Goal: Task Accomplishment & Management: Manage account settings

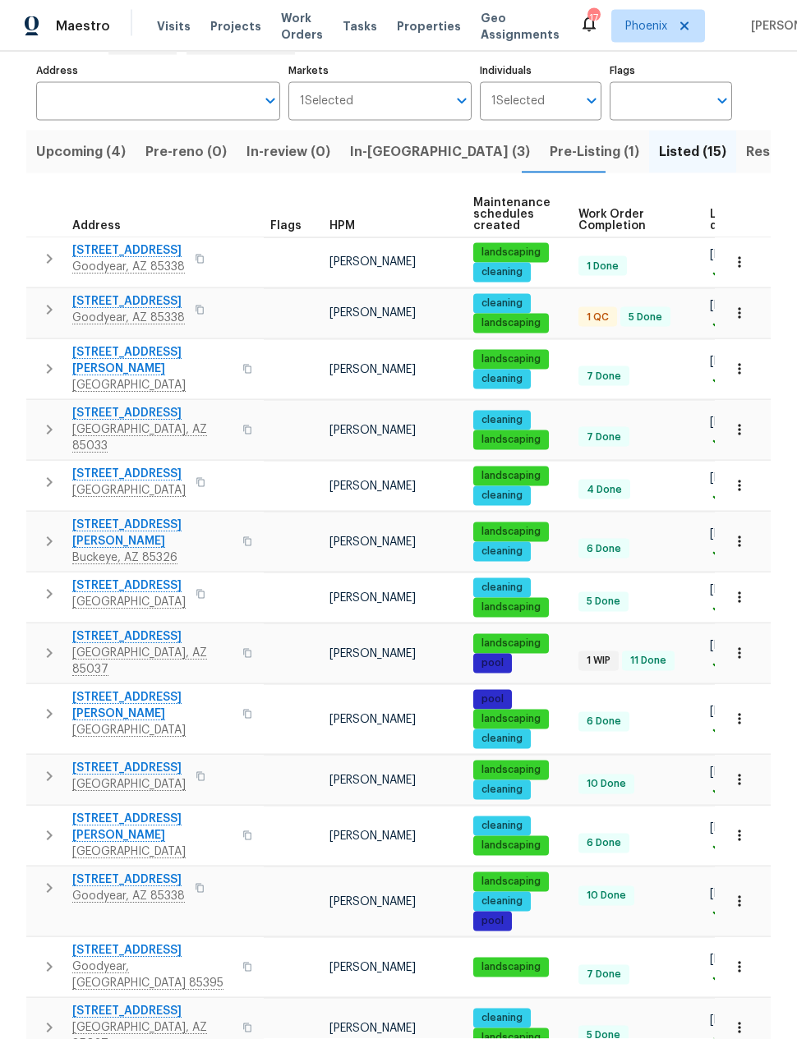
scroll to position [66, 0]
click at [131, 629] on span "[STREET_ADDRESS]" at bounding box center [152, 637] width 160 height 16
click at [83, 141] on span "Upcoming (4)" at bounding box center [81, 152] width 90 height 23
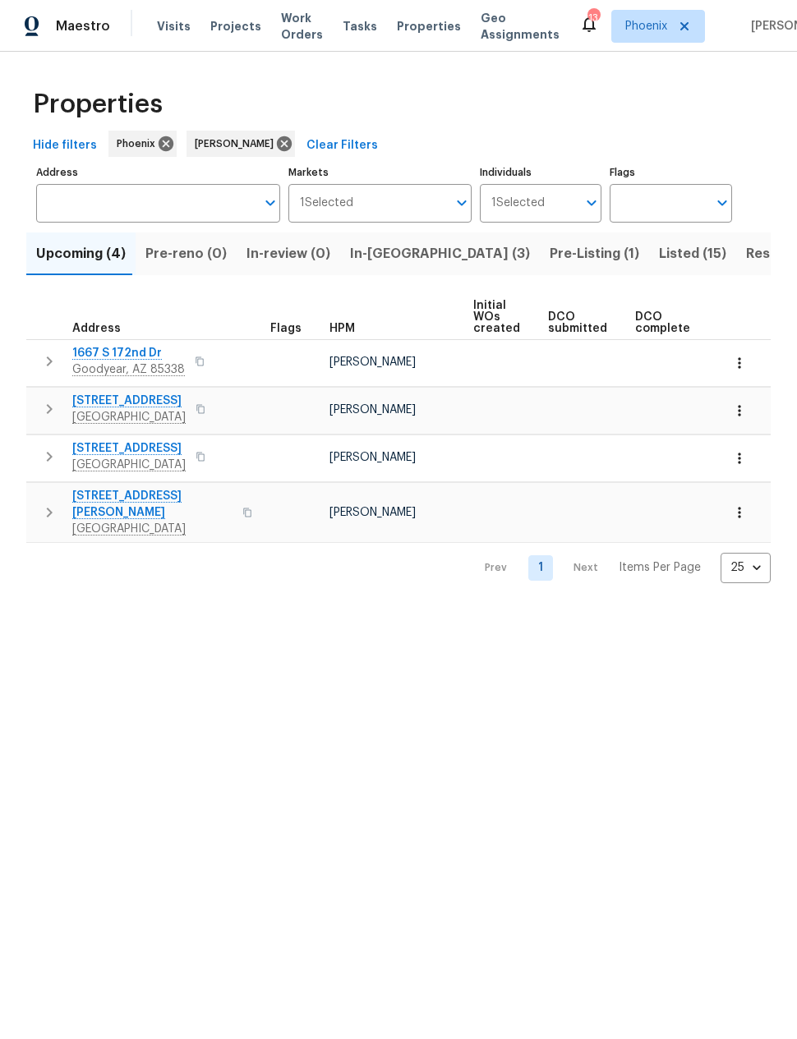
click at [389, 256] on span "In-reno (3)" at bounding box center [440, 253] width 180 height 23
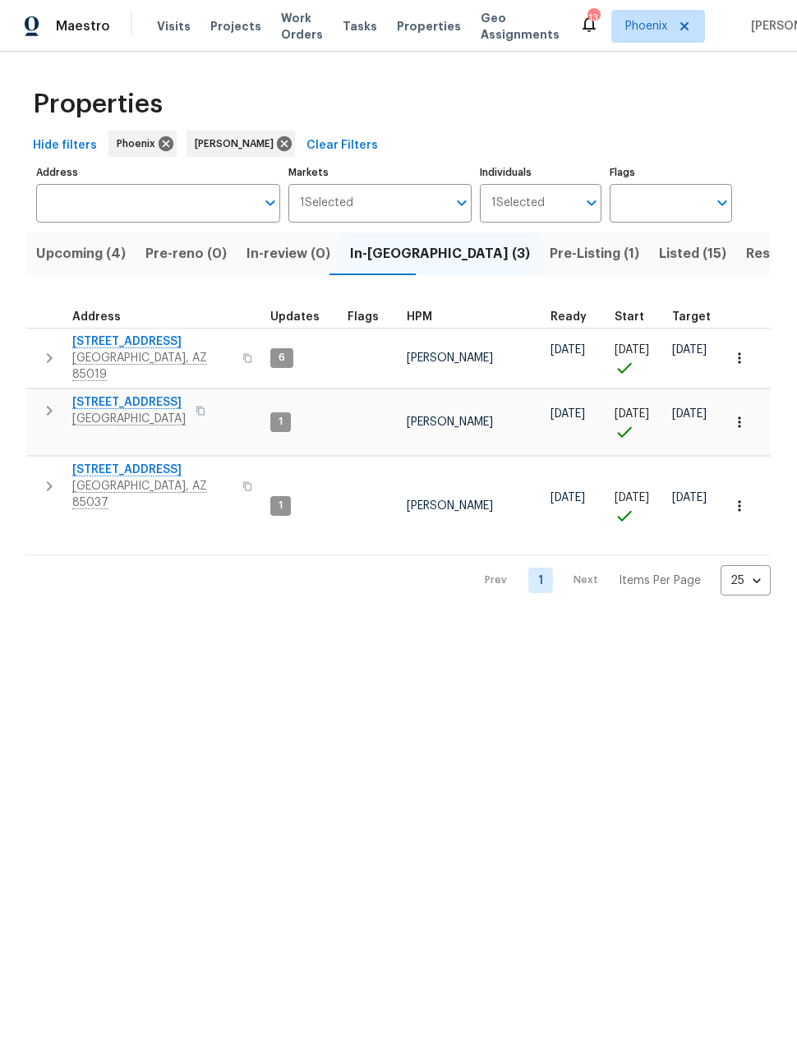
click at [659, 258] on span "Listed (15)" at bounding box center [692, 253] width 67 height 23
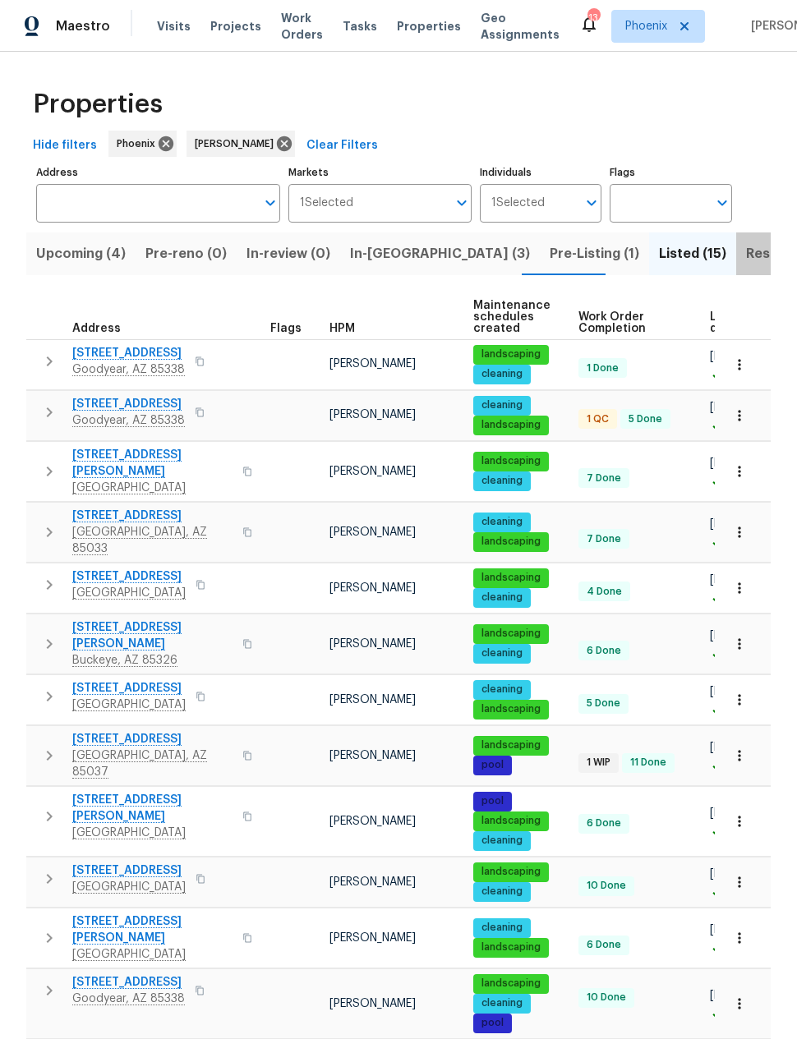
click at [746, 251] on span "Resale (7)" at bounding box center [778, 253] width 64 height 23
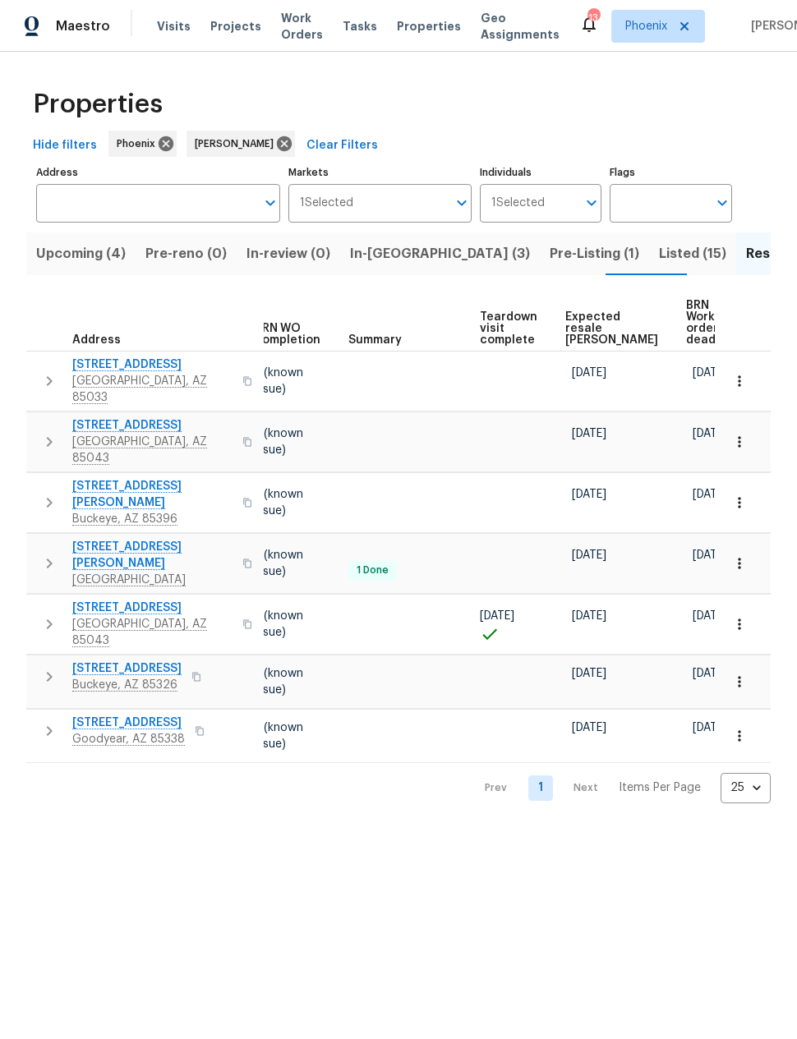
scroll to position [0, 218]
click at [584, 317] on span "Expected resale COE" at bounding box center [612, 328] width 93 height 35
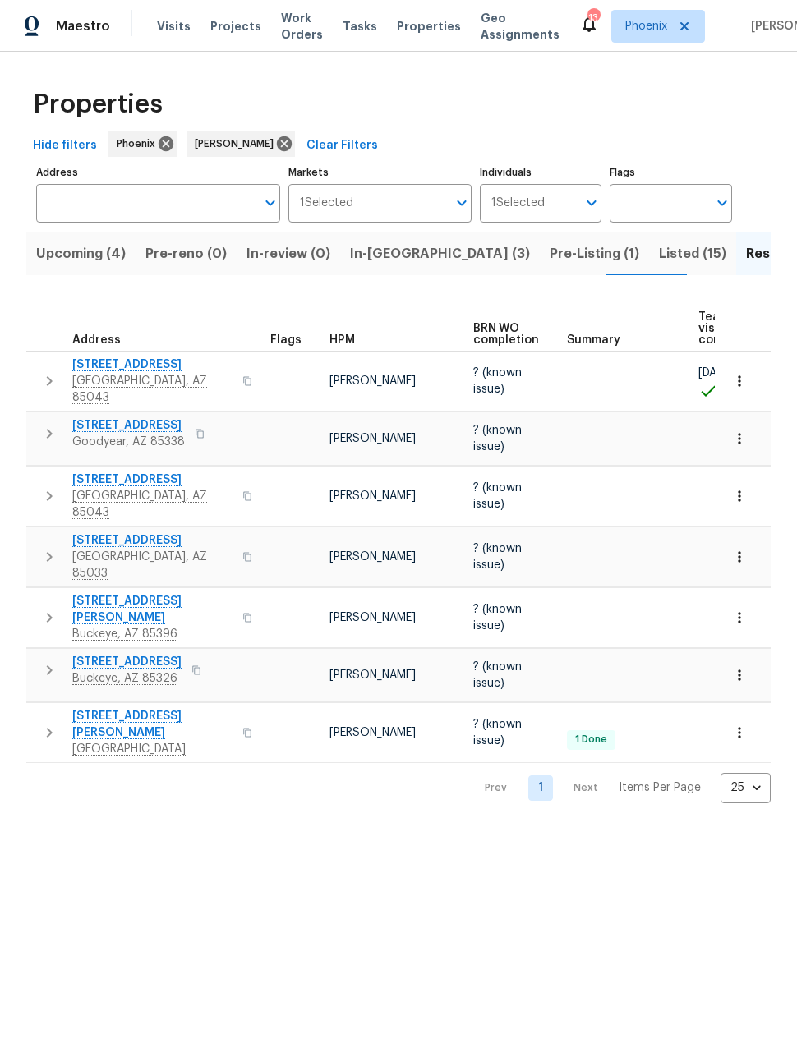
click at [385, 254] on span "In-[GEOGRAPHIC_DATA] (3)" at bounding box center [440, 253] width 180 height 23
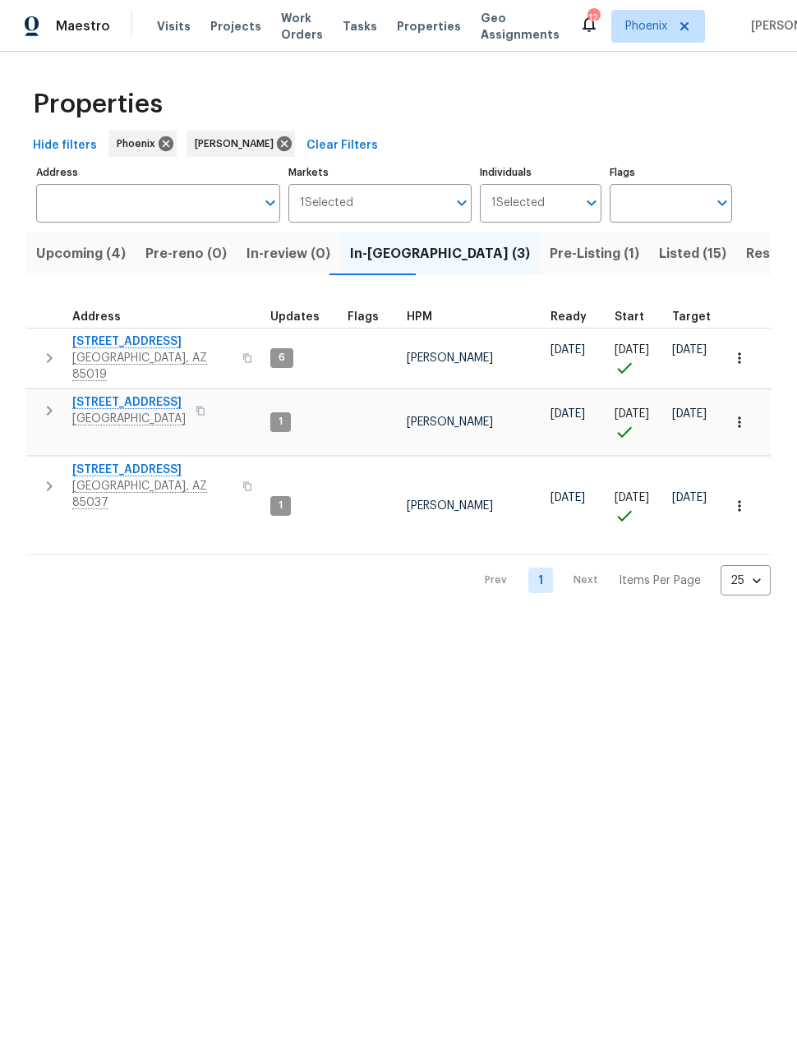
click at [56, 401] on icon "button" at bounding box center [49, 411] width 20 height 20
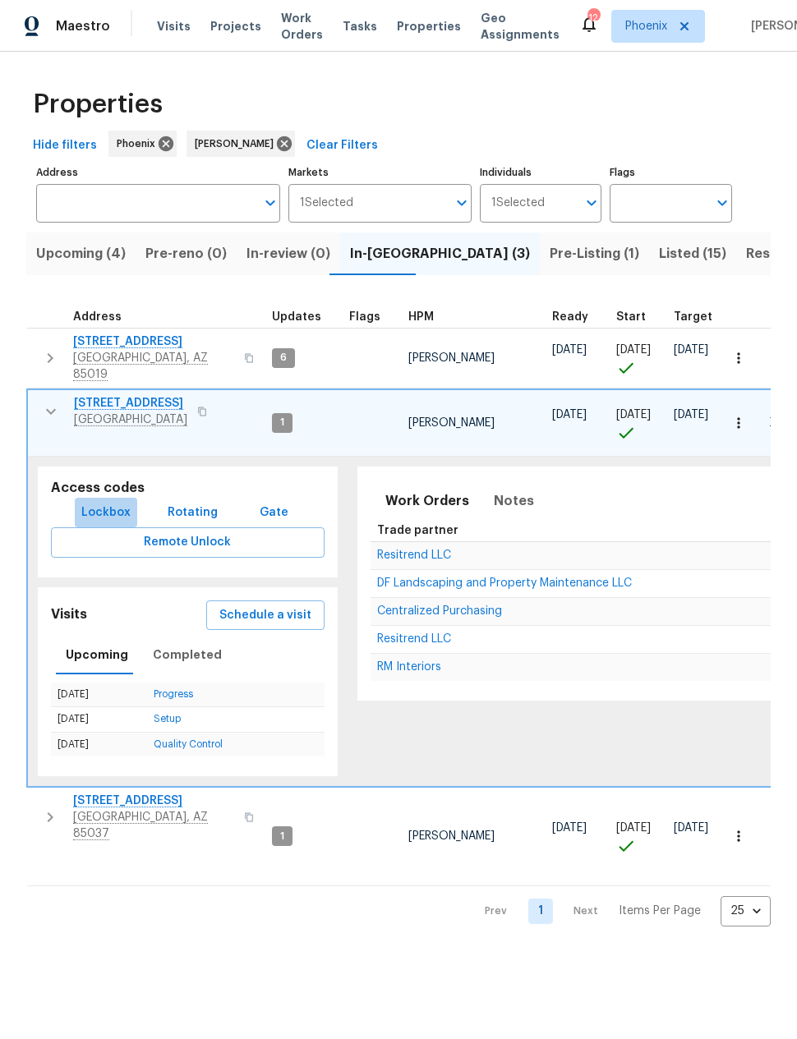
click at [110, 503] on span "Lockbox" at bounding box center [105, 513] width 49 height 21
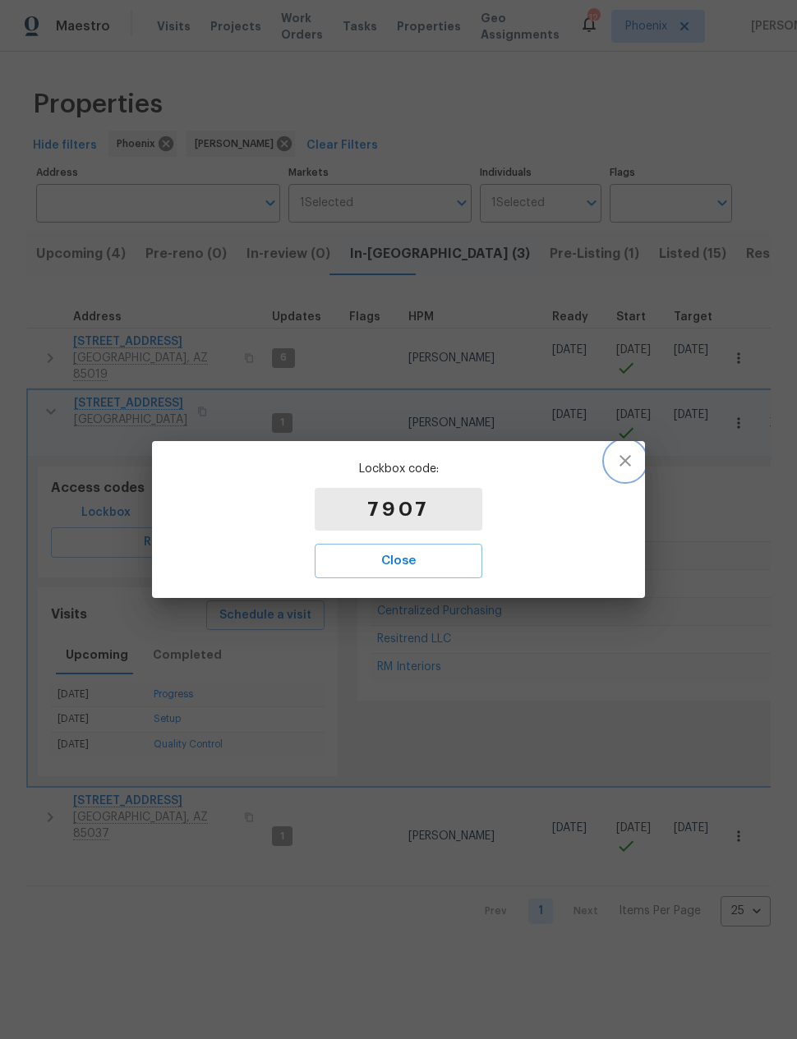
click at [632, 462] on icon "button" at bounding box center [625, 461] width 20 height 20
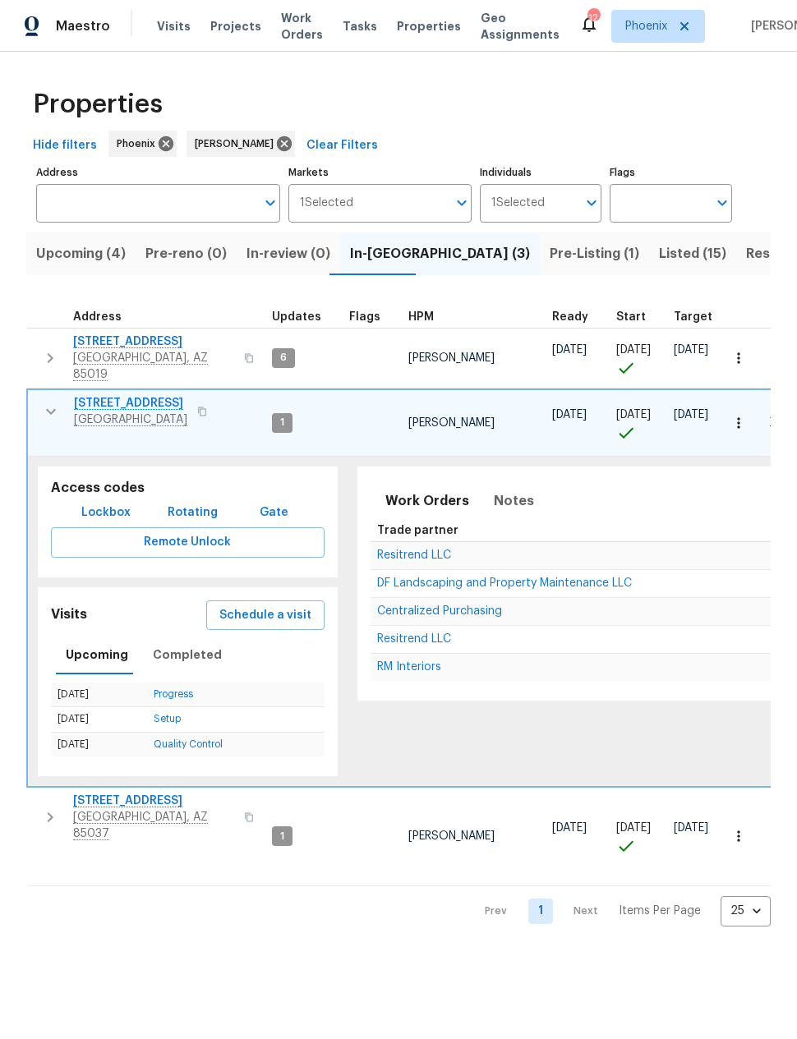
click at [69, 252] on span "Upcoming (4)" at bounding box center [81, 253] width 90 height 23
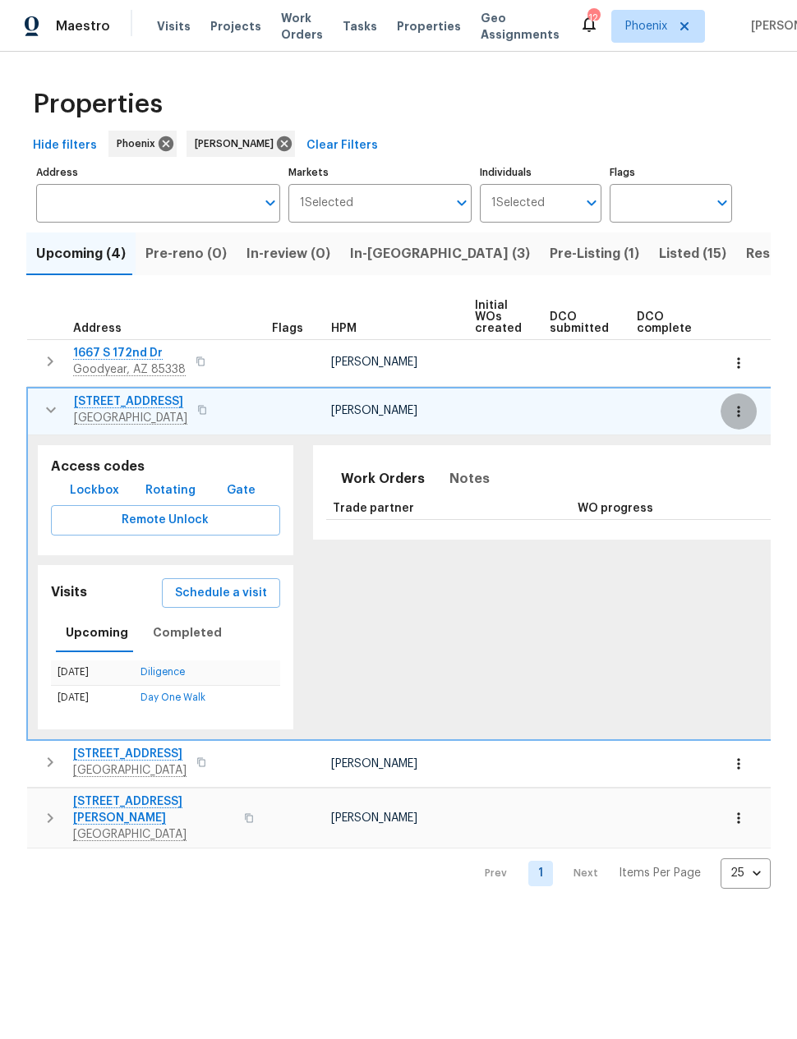
click at [742, 411] on icon "button" at bounding box center [738, 411] width 16 height 16
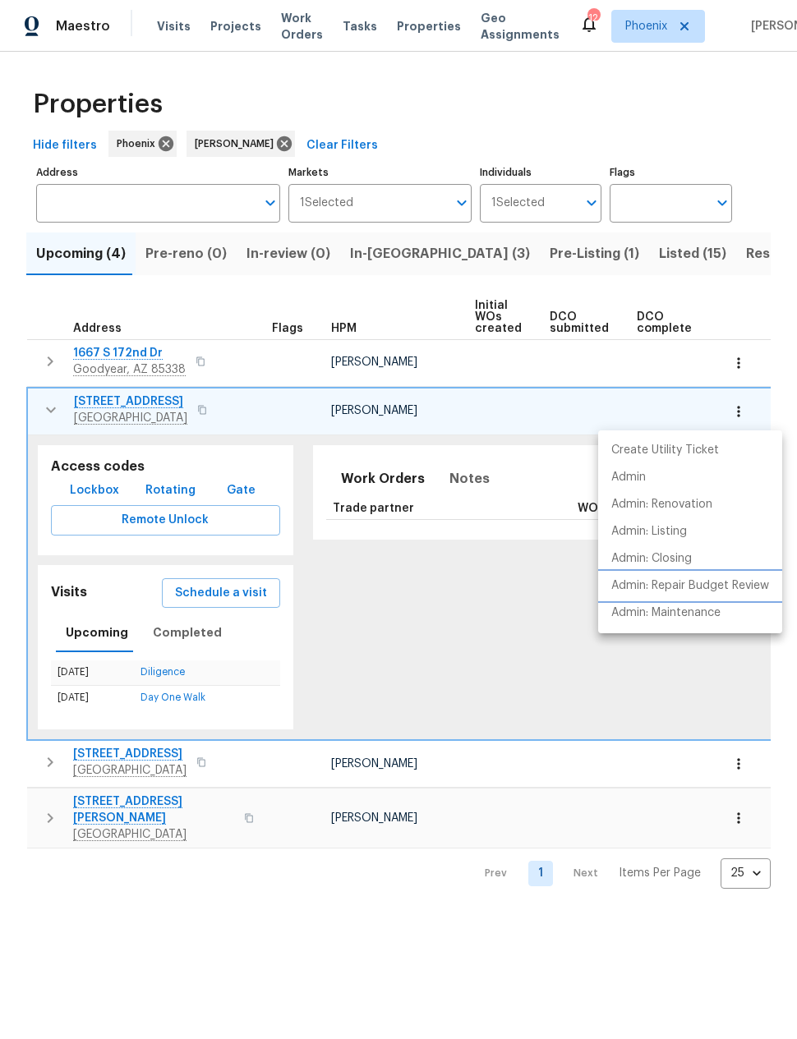
click at [695, 578] on p "Admin: Repair Budget Review" at bounding box center [690, 586] width 158 height 17
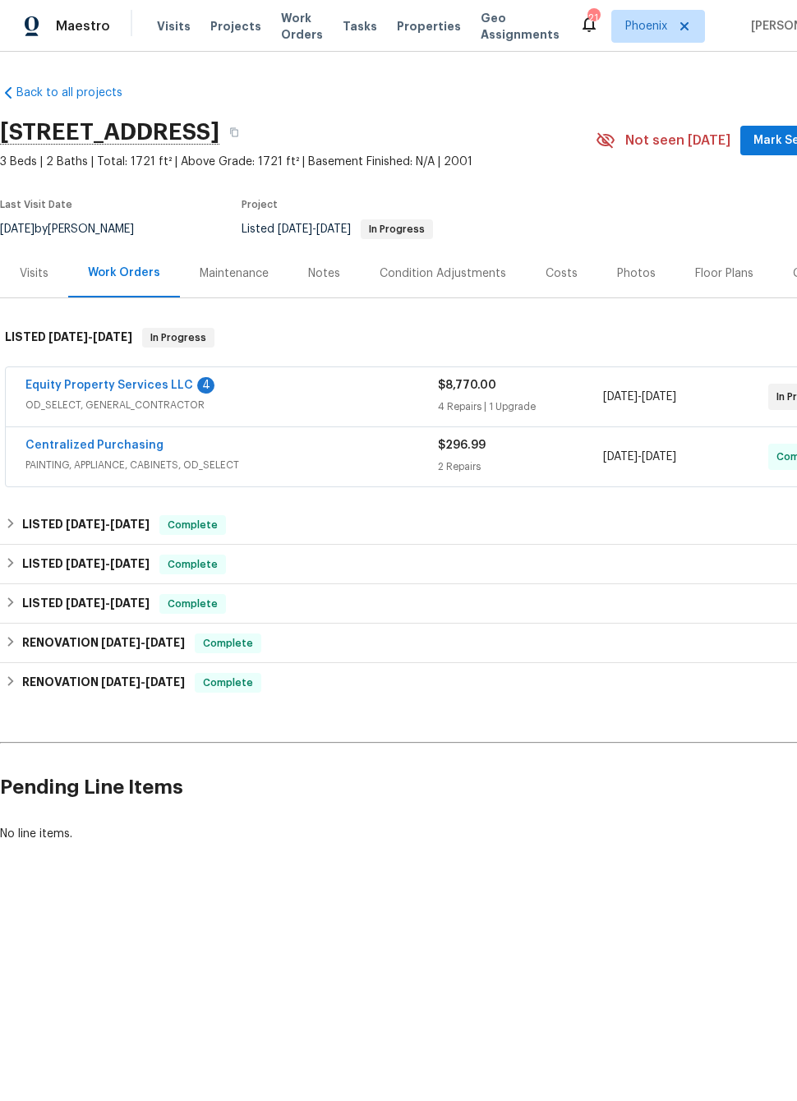
click at [85, 386] on link "Equity Property Services LLC" at bounding box center [109, 386] width 168 height 12
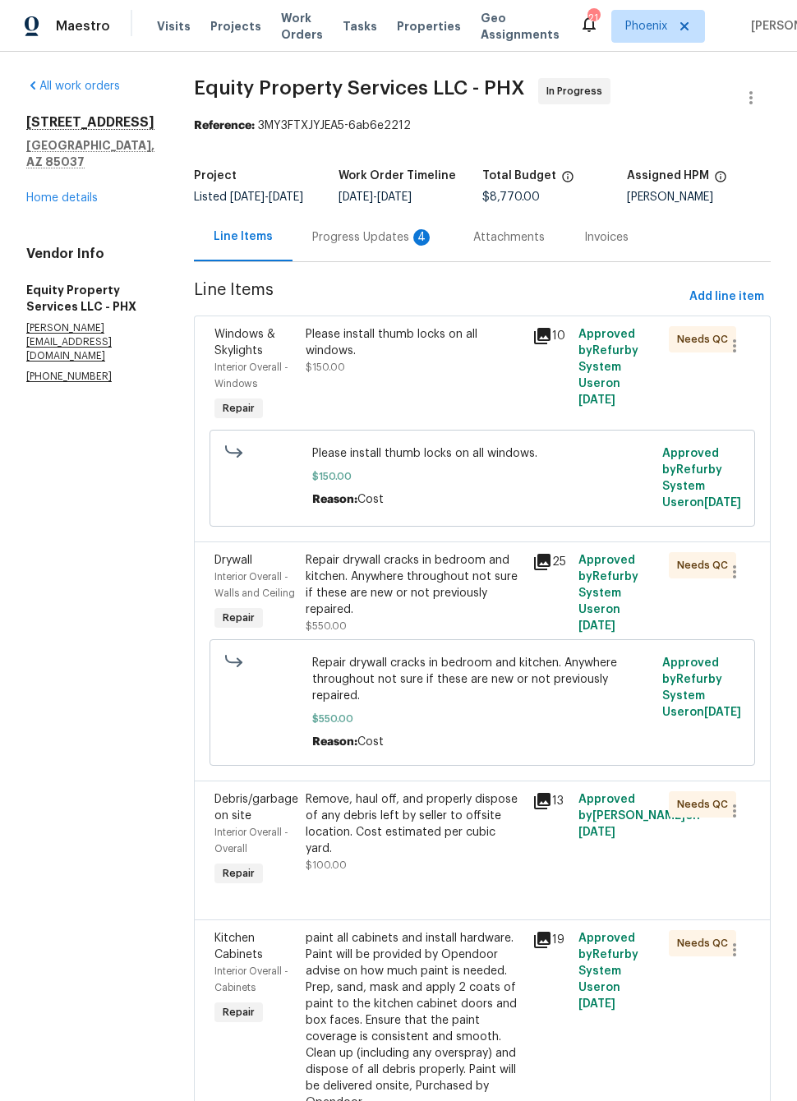
click at [363, 241] on div "Progress Updates 4" at bounding box center [373, 237] width 122 height 16
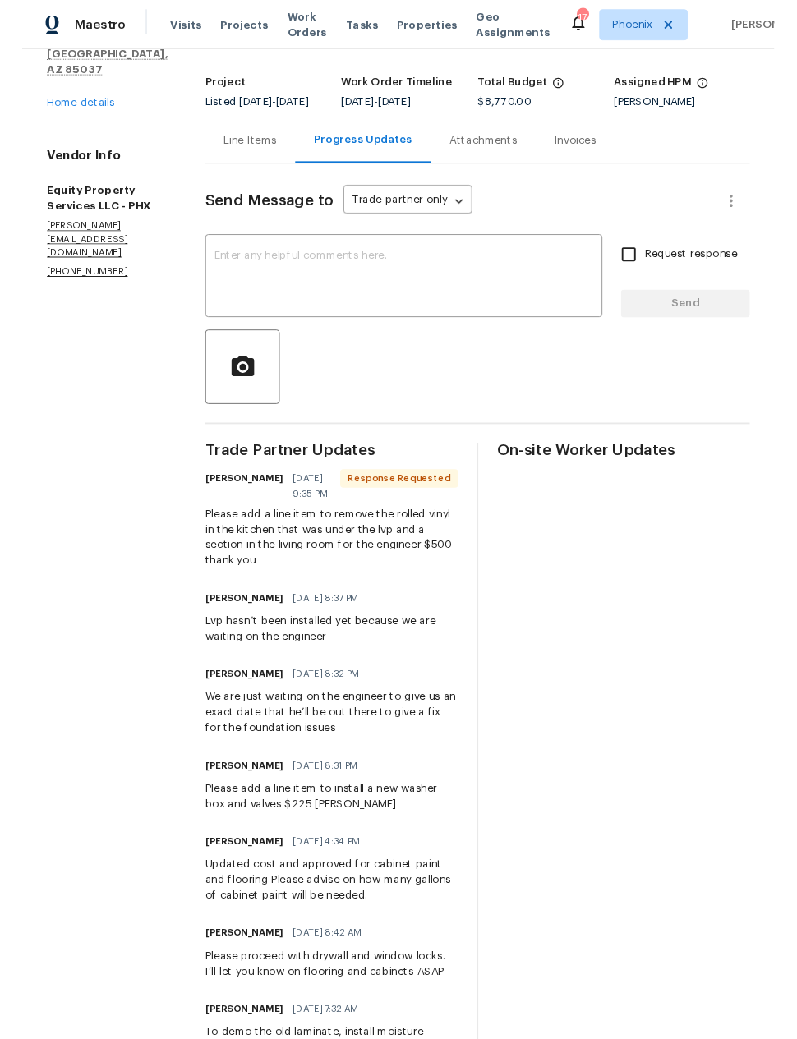
scroll to position [94, 0]
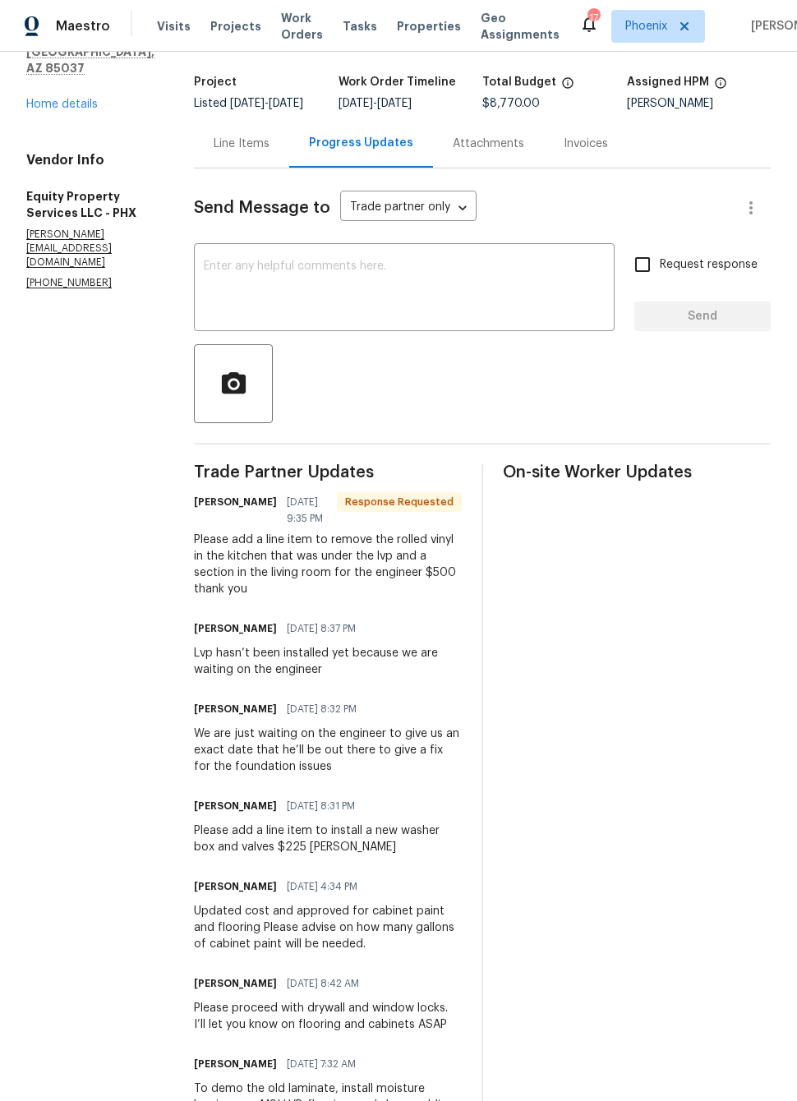
click at [241, 143] on div "Line Items" at bounding box center [242, 144] width 56 height 16
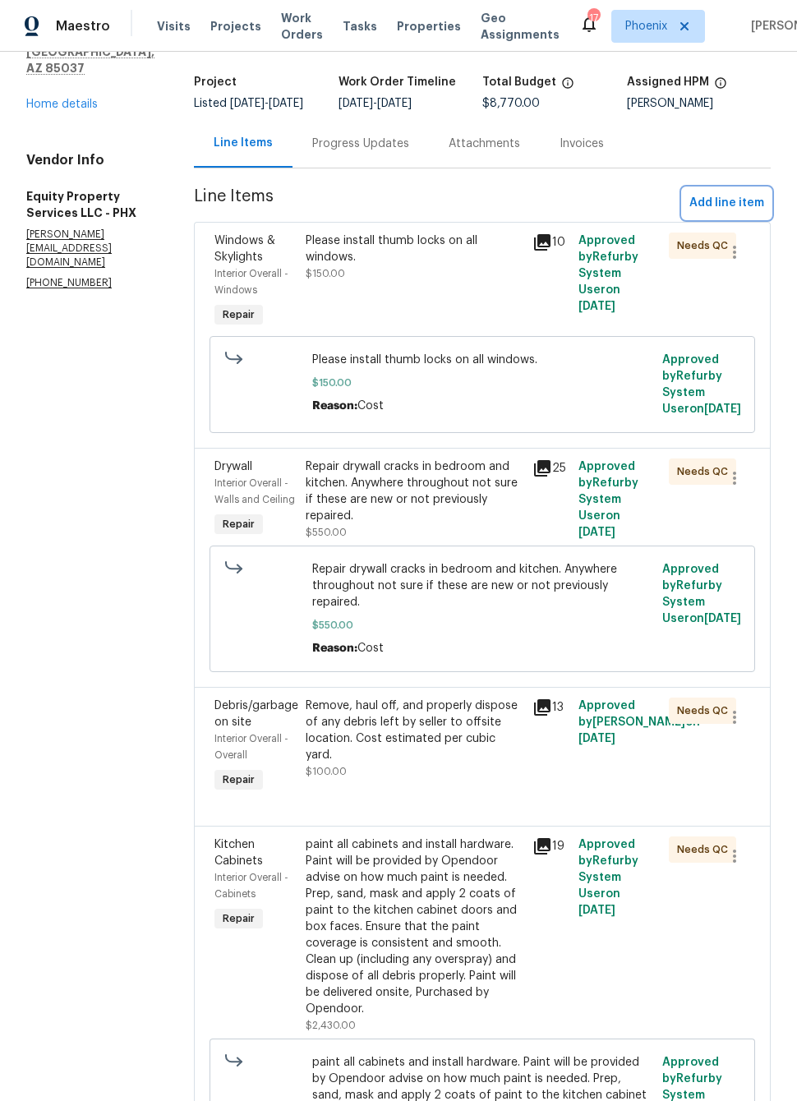
click at [721, 196] on span "Add line item" at bounding box center [726, 203] width 75 height 21
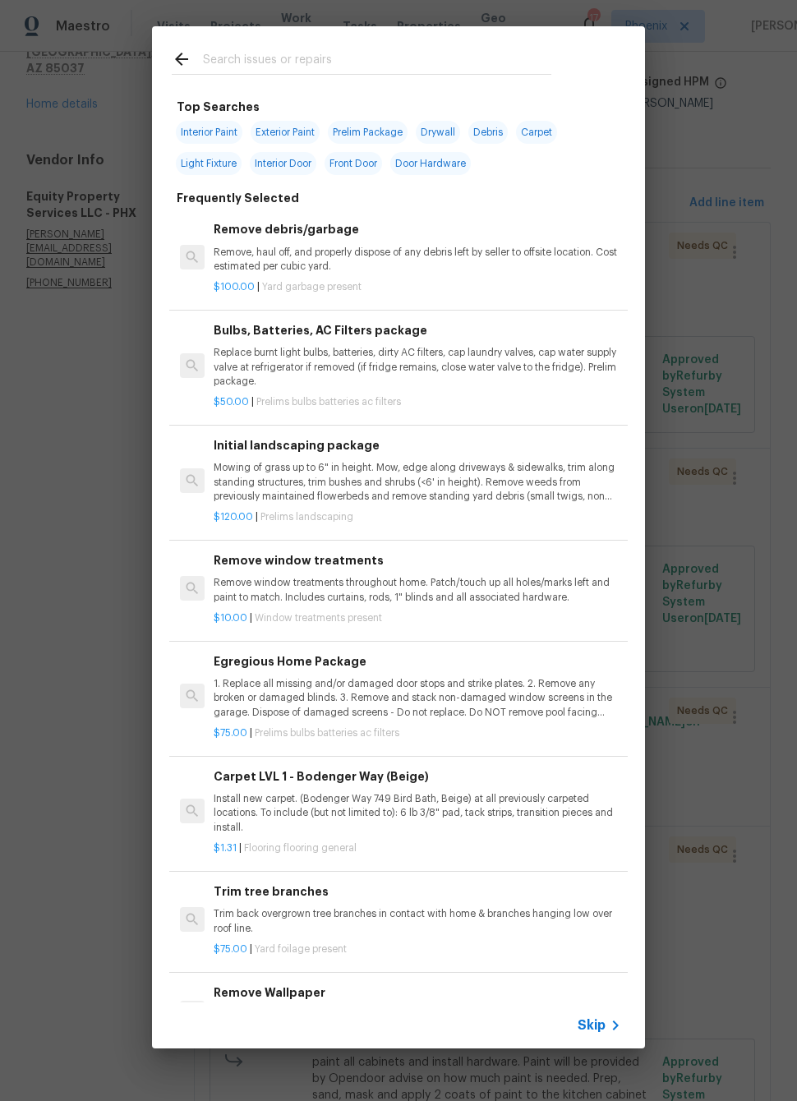
click at [225, 54] on input "text" at bounding box center [377, 61] width 348 height 25
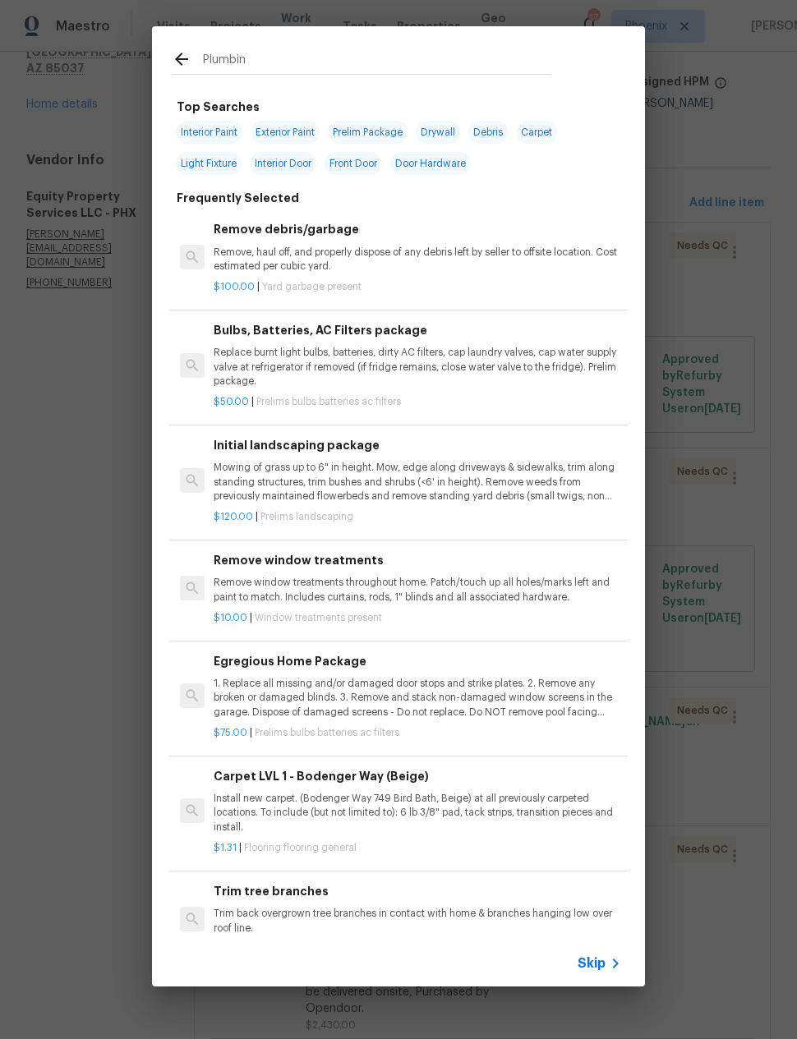
type input "Plumbing"
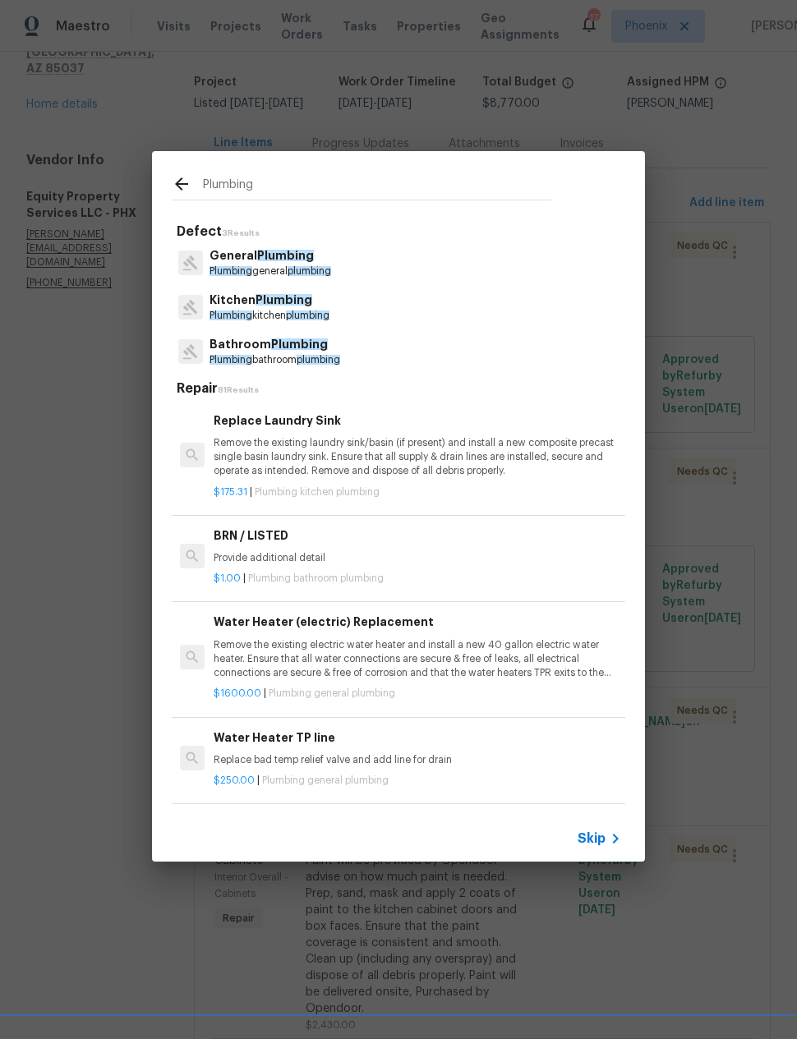
click at [253, 260] on p "General Plumbing" at bounding box center [271, 255] width 122 height 17
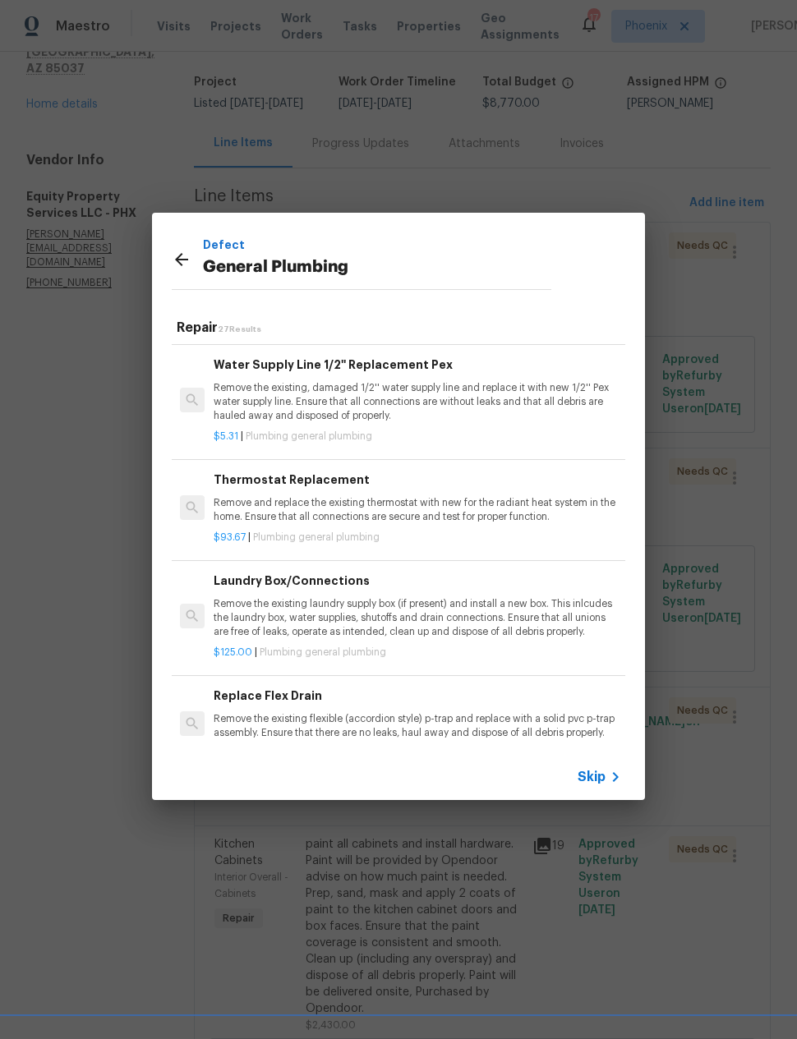
scroll to position [528, 0]
click at [266, 612] on p "Remove the existing laundry supply box (if present) and install a new box. This…" at bounding box center [418, 618] width 408 height 42
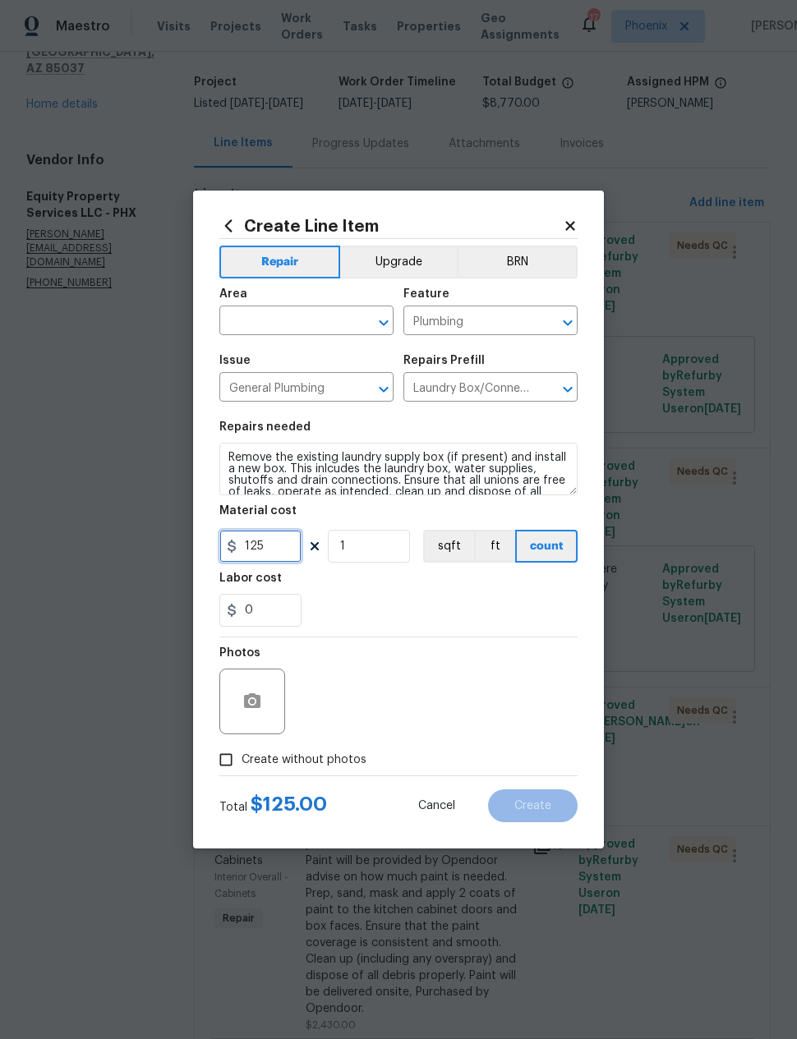
click at [251, 551] on input "125" at bounding box center [260, 546] width 82 height 33
click at [251, 549] on input "125" at bounding box center [260, 546] width 82 height 33
click at [250, 548] on input "125" at bounding box center [260, 546] width 82 height 33
type input "225"
click at [256, 318] on input "text" at bounding box center [283, 322] width 128 height 25
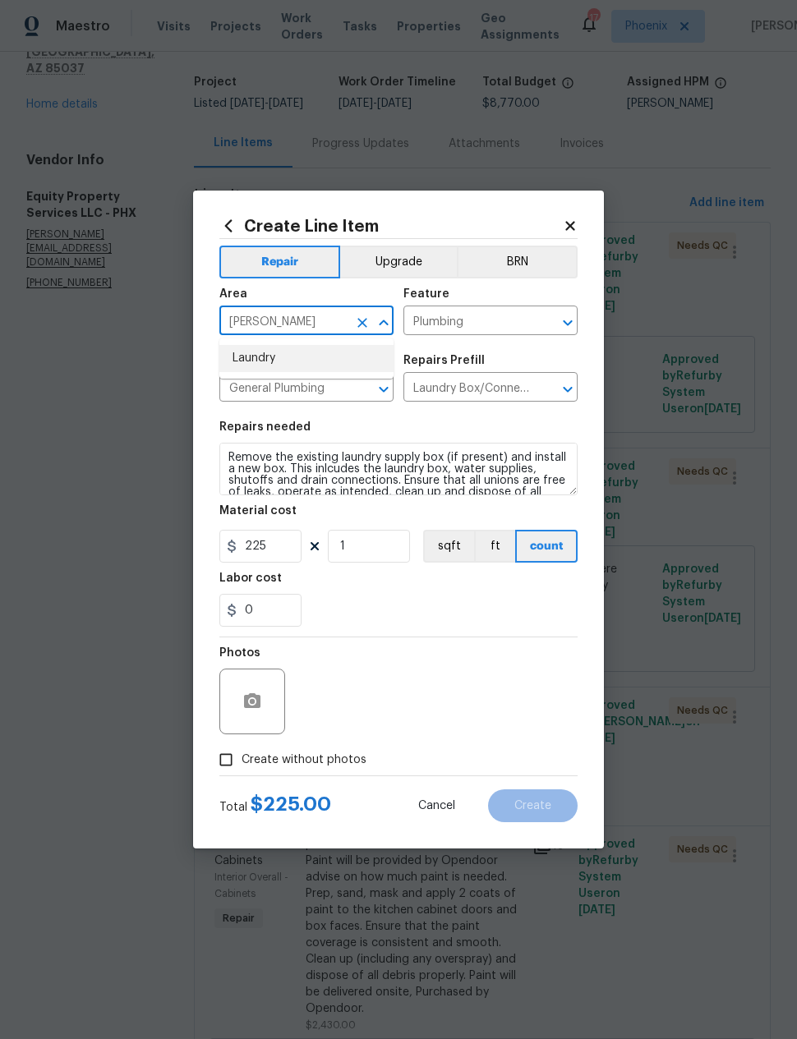
click at [256, 355] on li "Laundry" at bounding box center [306, 358] width 174 height 27
type input "Laundry"
click at [382, 623] on div "0" at bounding box center [398, 610] width 358 height 33
click at [228, 761] on input "Create without photos" at bounding box center [225, 759] width 31 height 31
checkbox input "true"
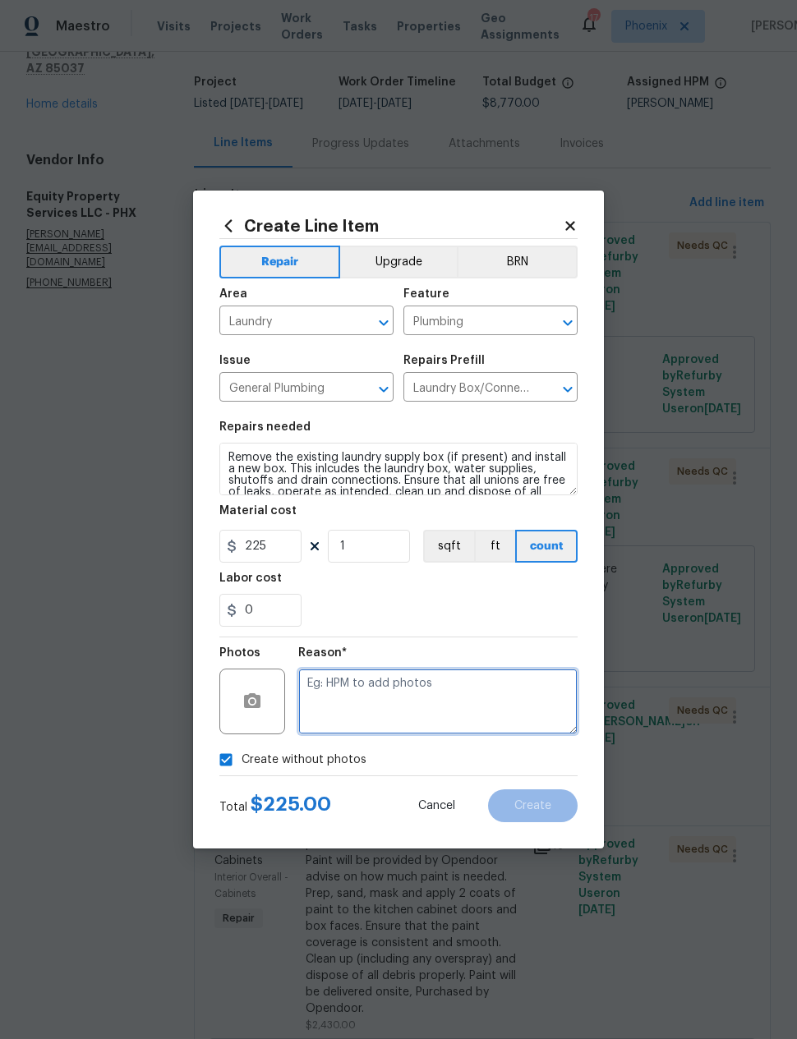
click at [523, 709] on textarea at bounding box center [437, 702] width 279 height 66
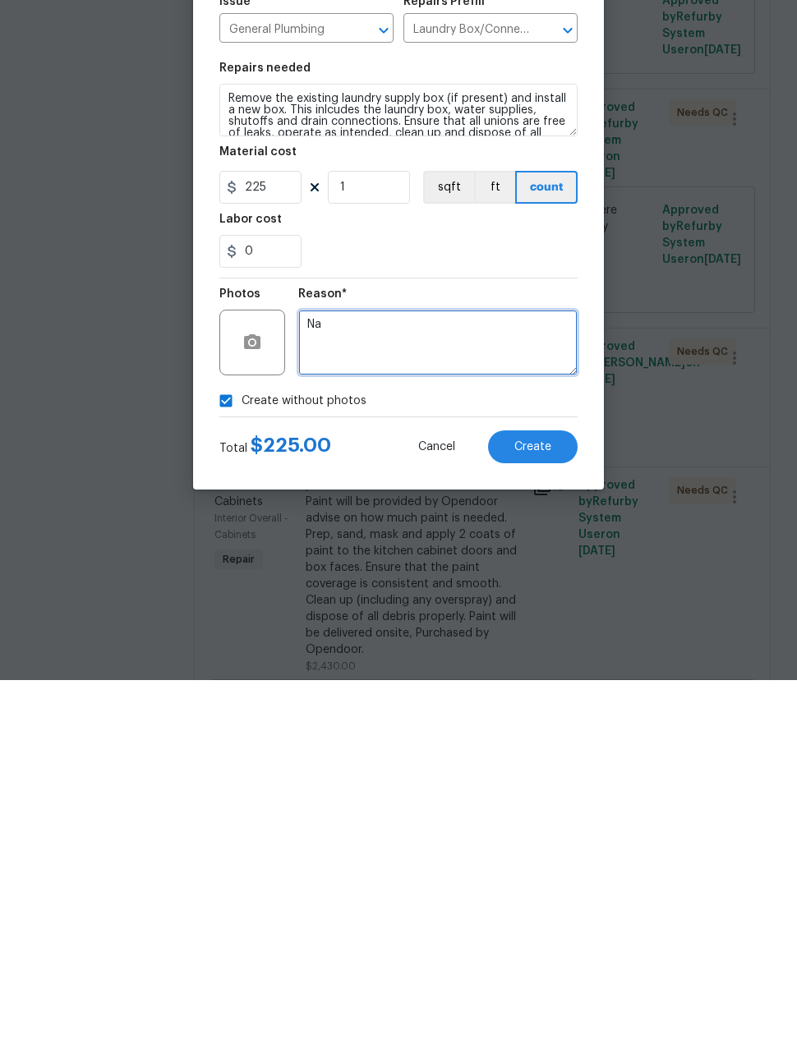
type textarea "Na"
click at [543, 800] on span "Create" at bounding box center [532, 806] width 37 height 12
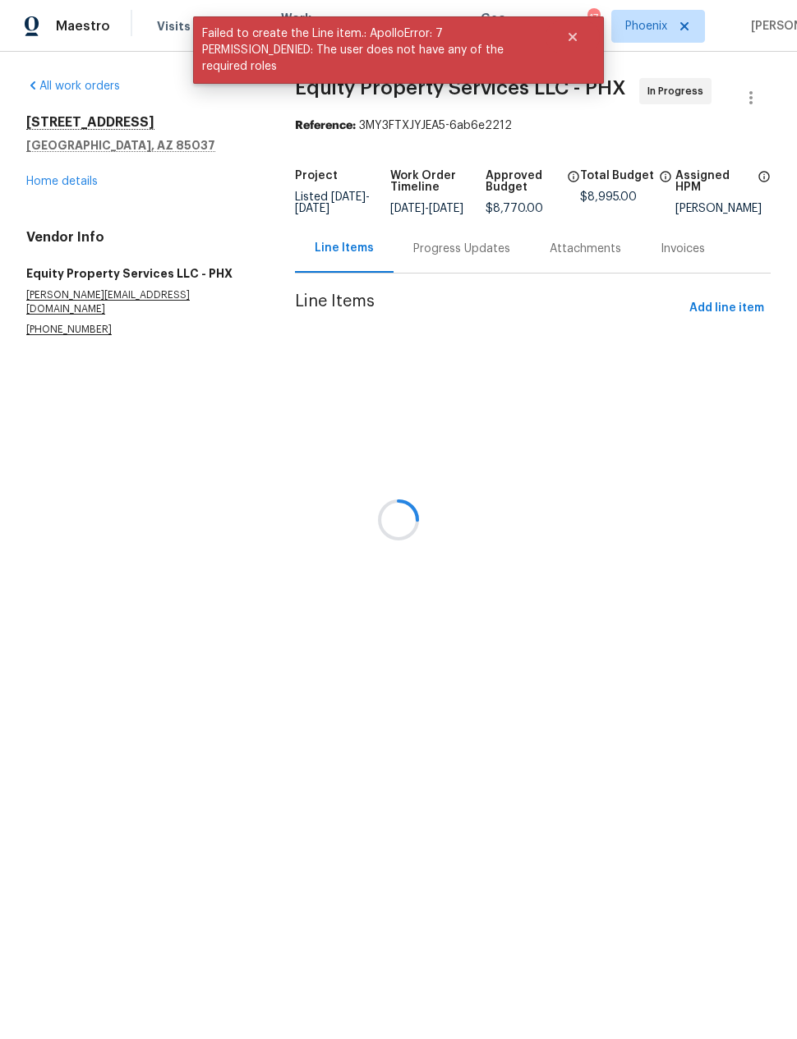
scroll to position [0, 0]
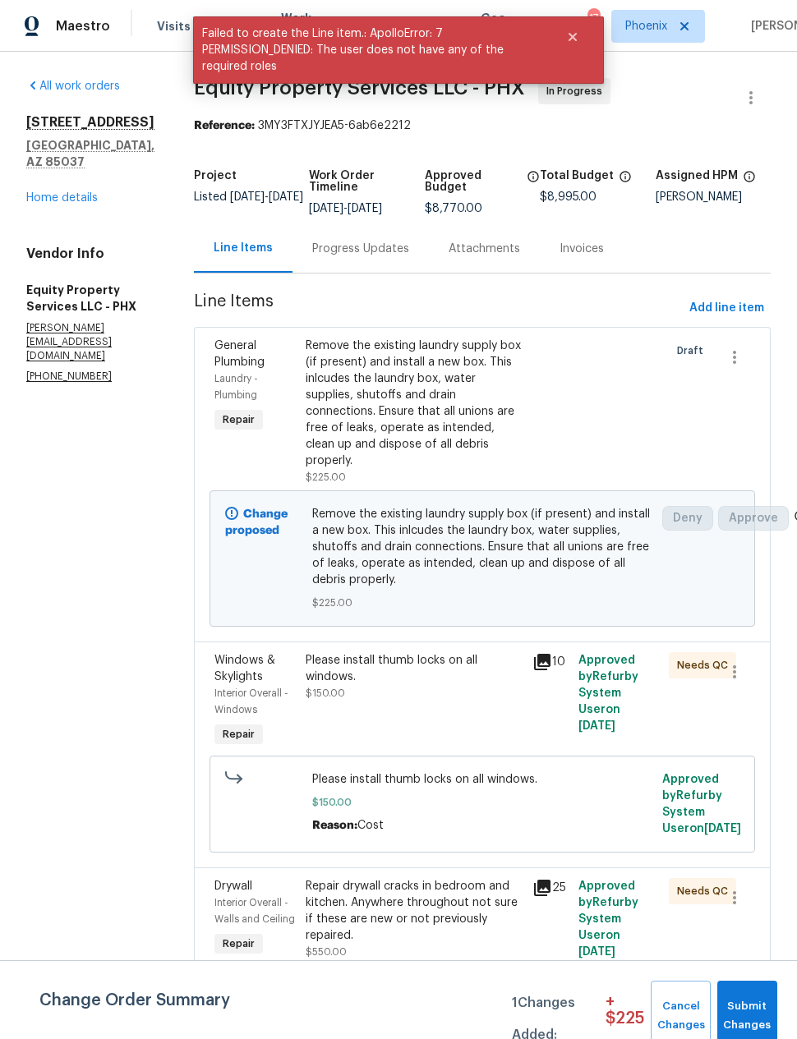
click at [316, 243] on div "Progress Updates" at bounding box center [360, 249] width 97 height 16
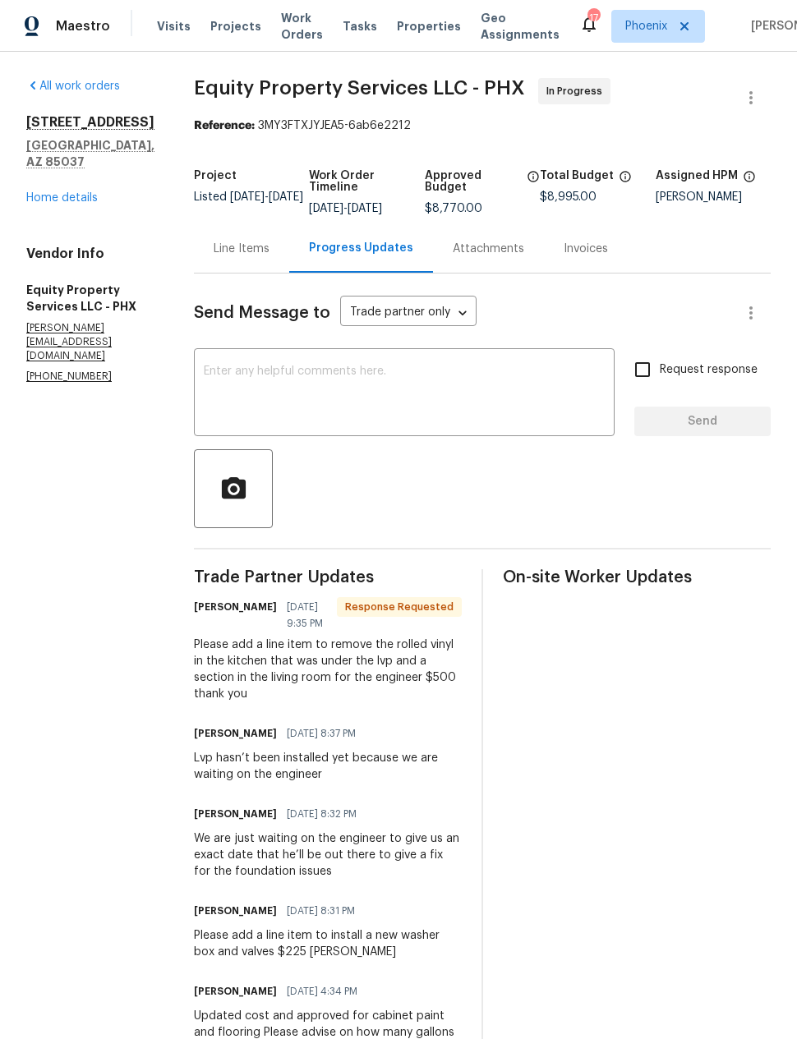
click at [223, 251] on div "Line Items" at bounding box center [242, 249] width 56 height 16
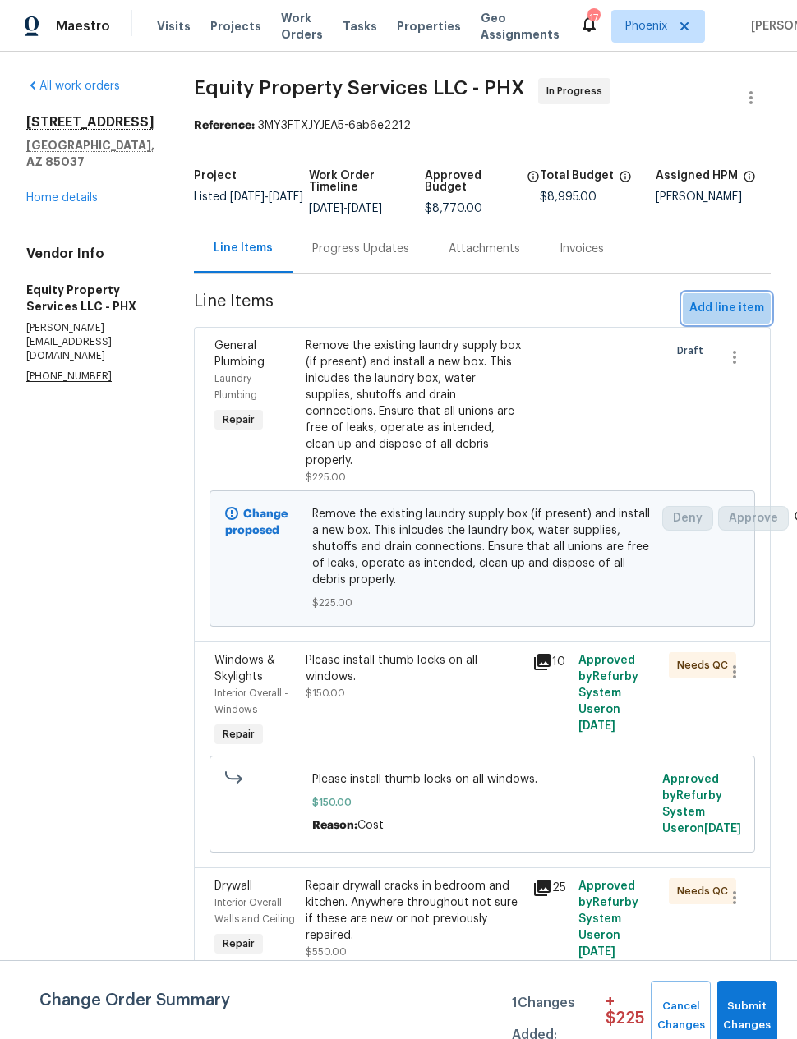
click at [721, 306] on span "Add line item" at bounding box center [726, 308] width 75 height 21
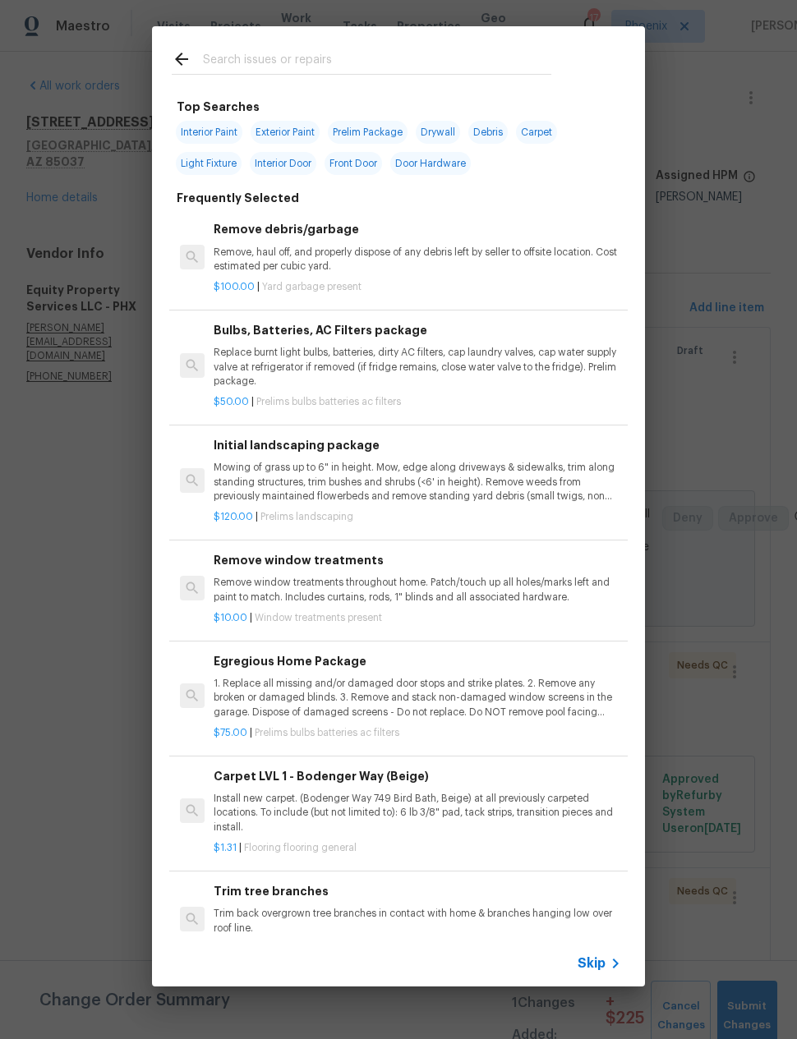
click at [224, 49] on input "text" at bounding box center [377, 61] width 348 height 25
type input "Flooring"
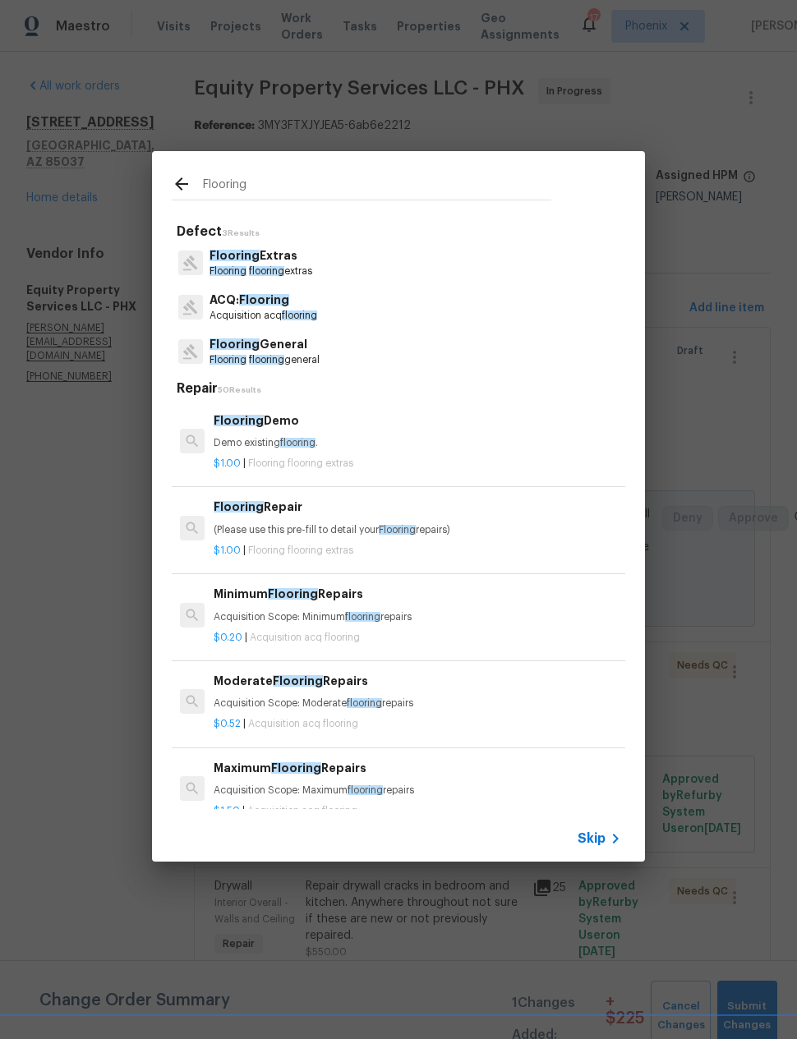
click at [238, 258] on span "Flooring" at bounding box center [235, 256] width 50 height 12
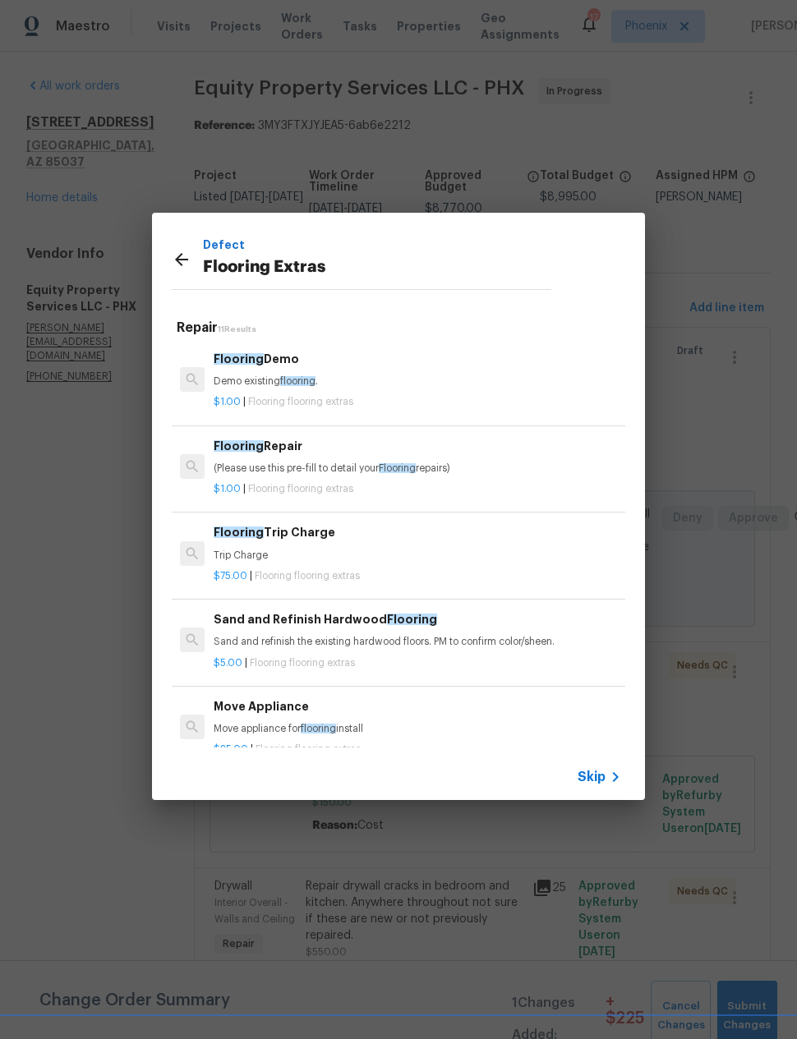
click at [249, 385] on p "Demo existing flooring ." at bounding box center [418, 382] width 408 height 14
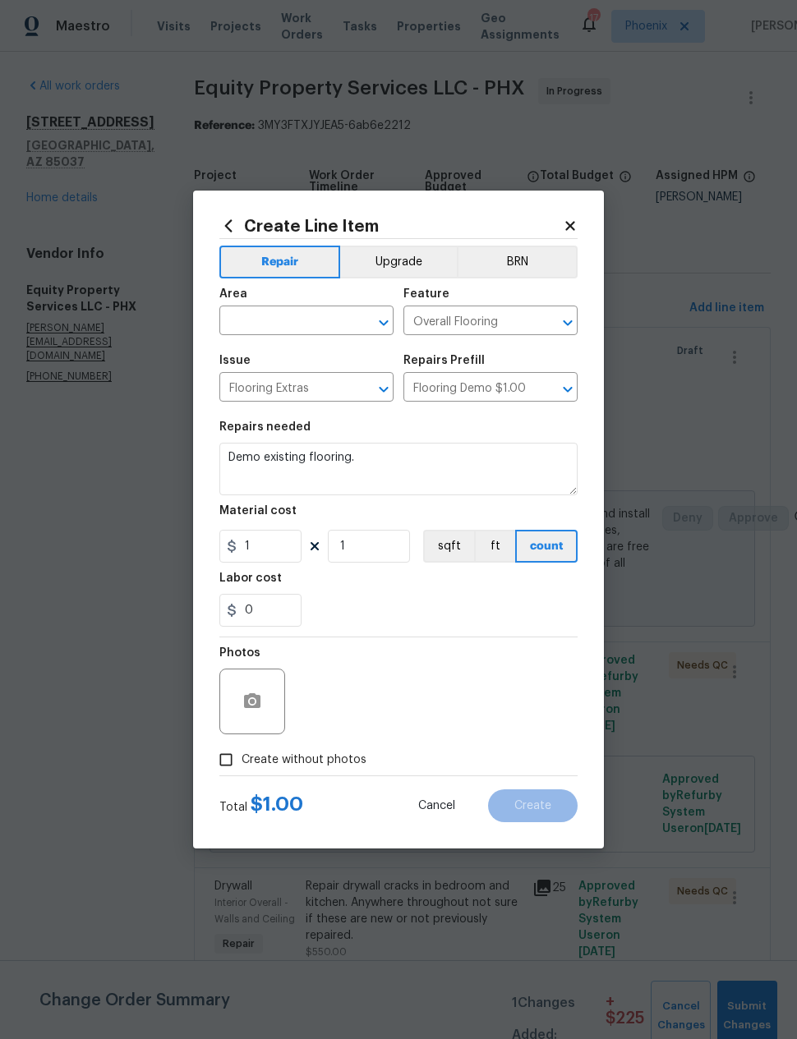
click at [252, 326] on input "text" at bounding box center [283, 322] width 128 height 25
click at [267, 386] on li "Interior Overall" at bounding box center [306, 385] width 174 height 27
type input "Interior Overall"
click at [258, 546] on input "1" at bounding box center [260, 546] width 82 height 33
type input "500"
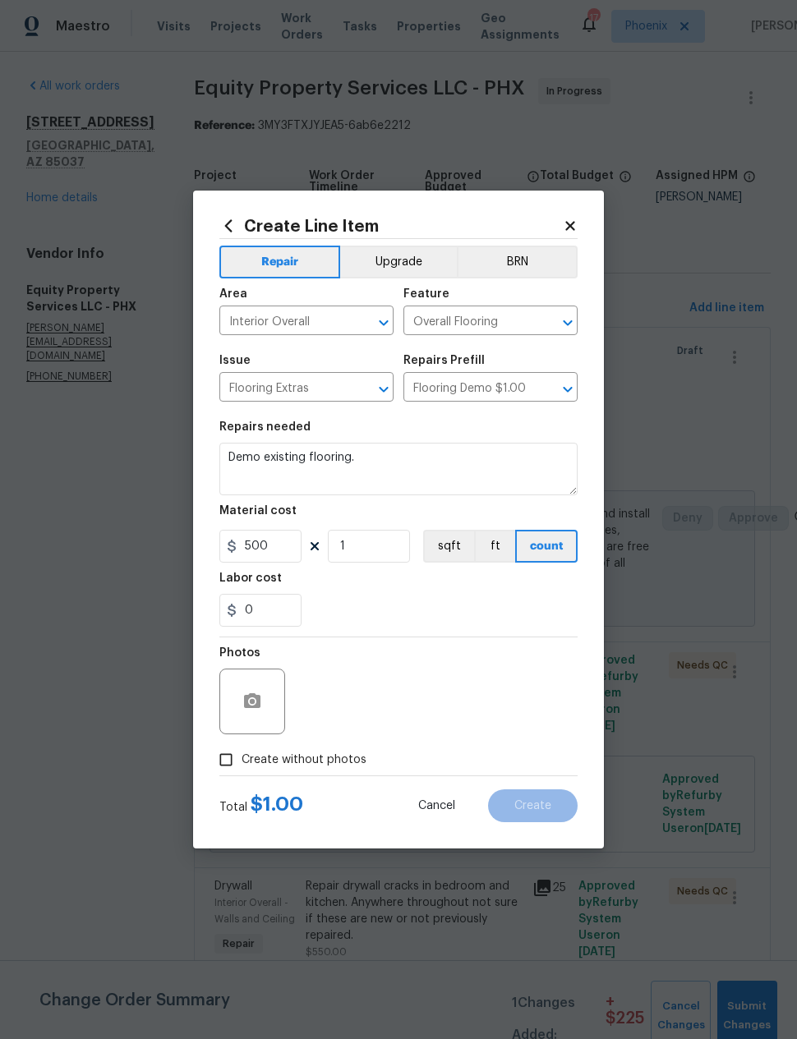
click at [347, 606] on div "0" at bounding box center [398, 610] width 358 height 33
click at [235, 752] on input "Create without photos" at bounding box center [225, 759] width 31 height 31
checkbox input "true"
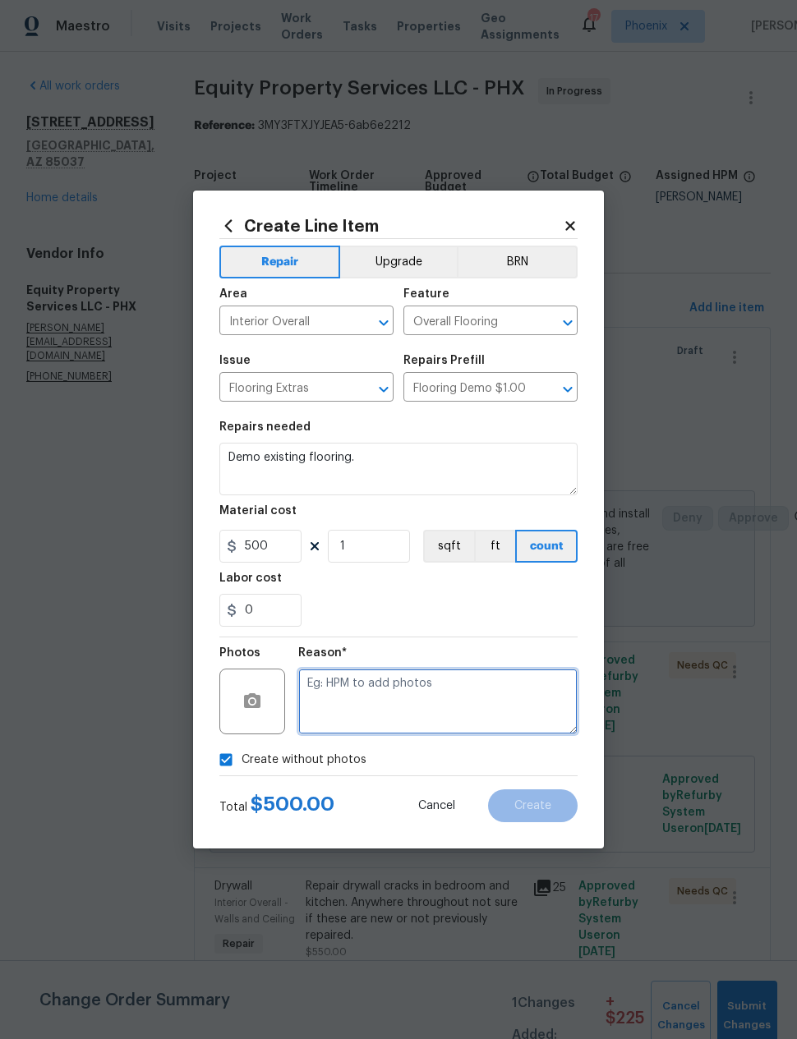
click at [529, 691] on textarea at bounding box center [437, 702] width 279 height 66
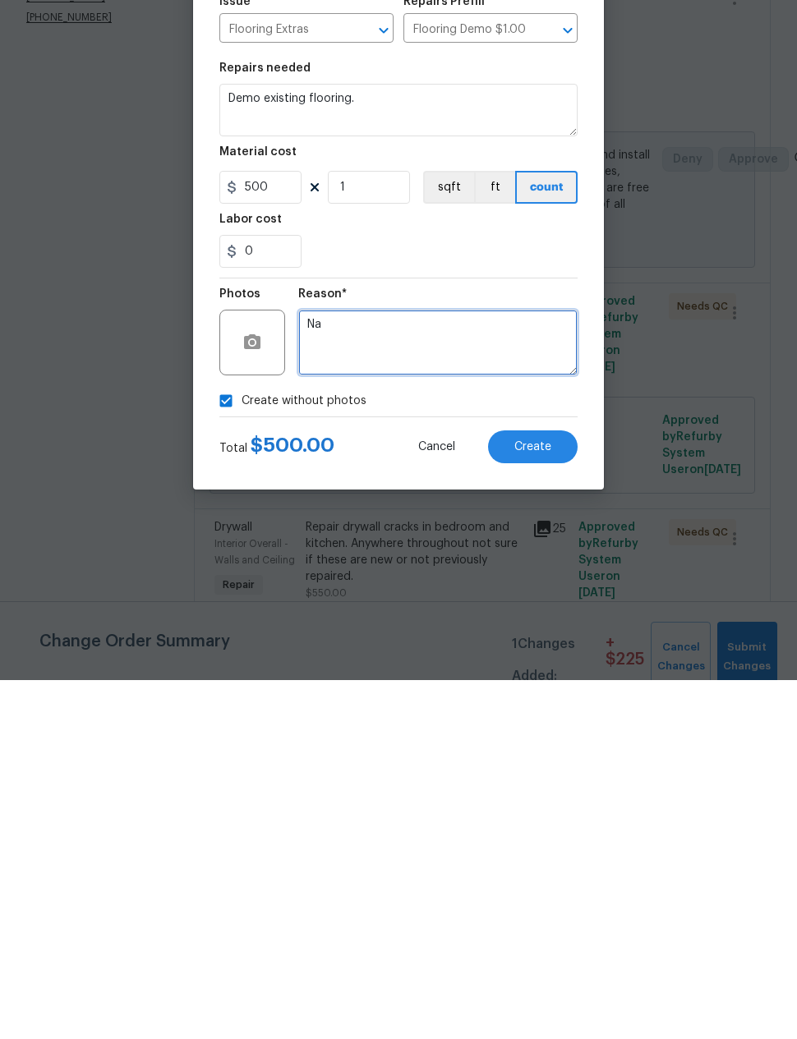
type textarea "Na"
click at [541, 800] on span "Create" at bounding box center [532, 806] width 37 height 12
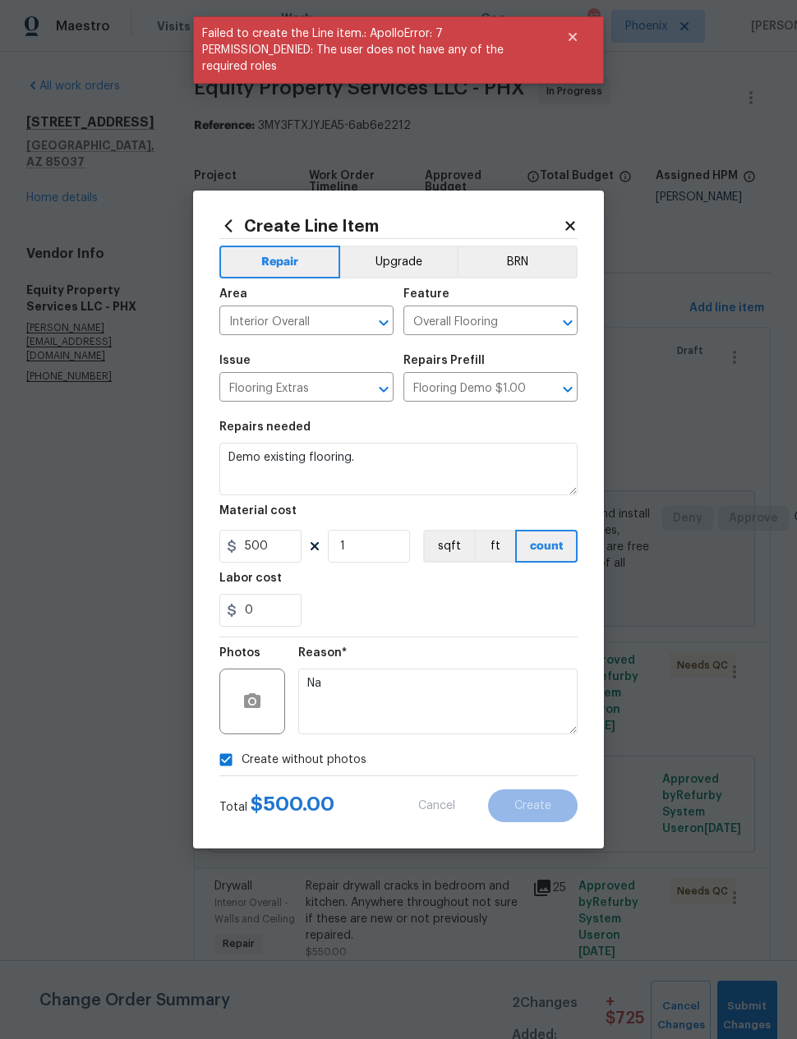
scroll to position [0, 0]
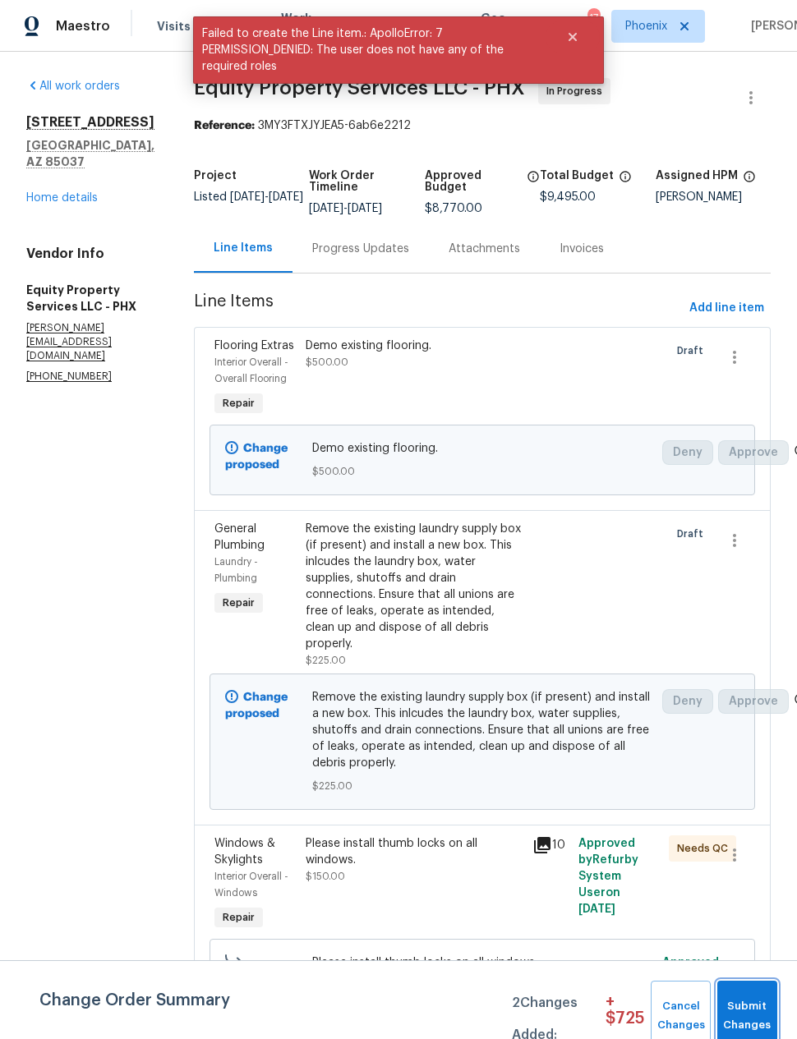
click at [756, 1006] on span "Submit Changes" at bounding box center [748, 1016] width 44 height 38
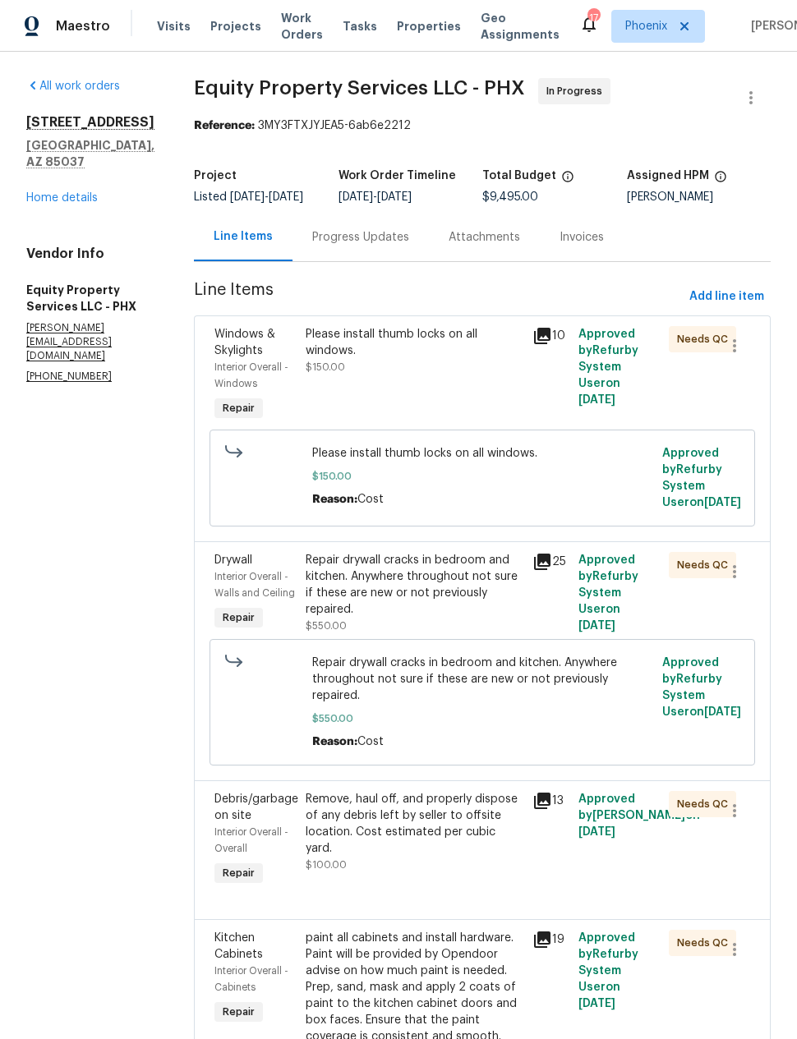
click at [316, 233] on div "Progress Updates" at bounding box center [360, 237] width 97 height 16
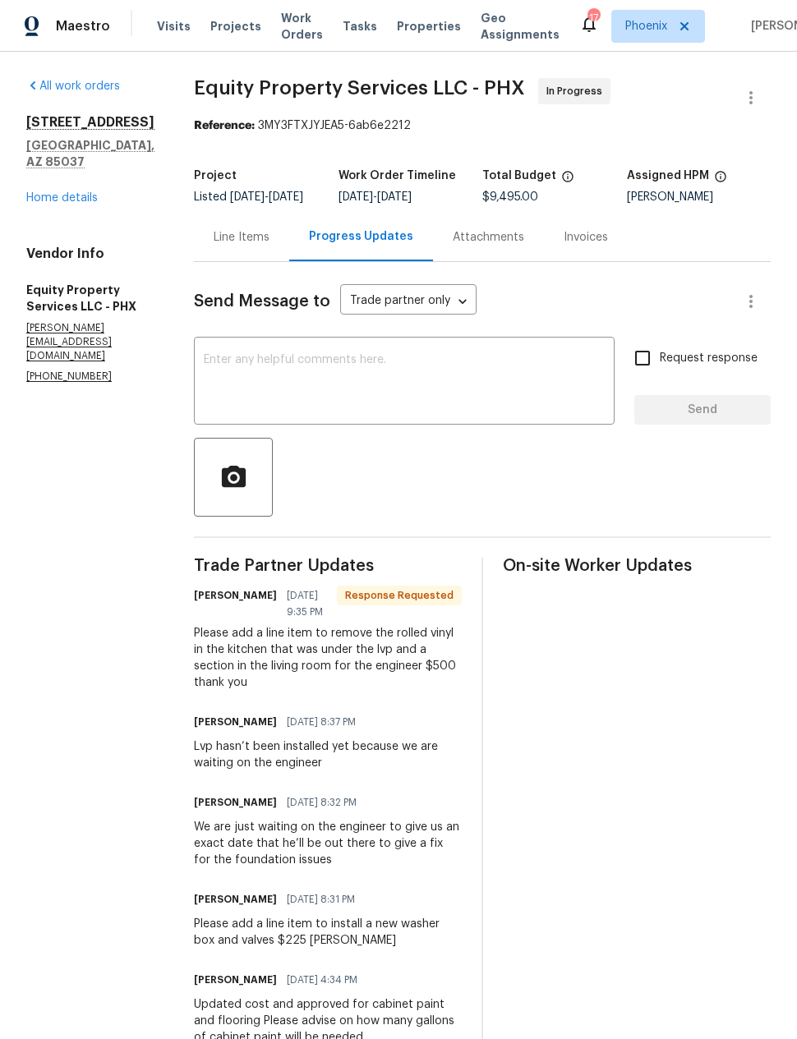
click at [218, 369] on textarea at bounding box center [404, 383] width 401 height 58
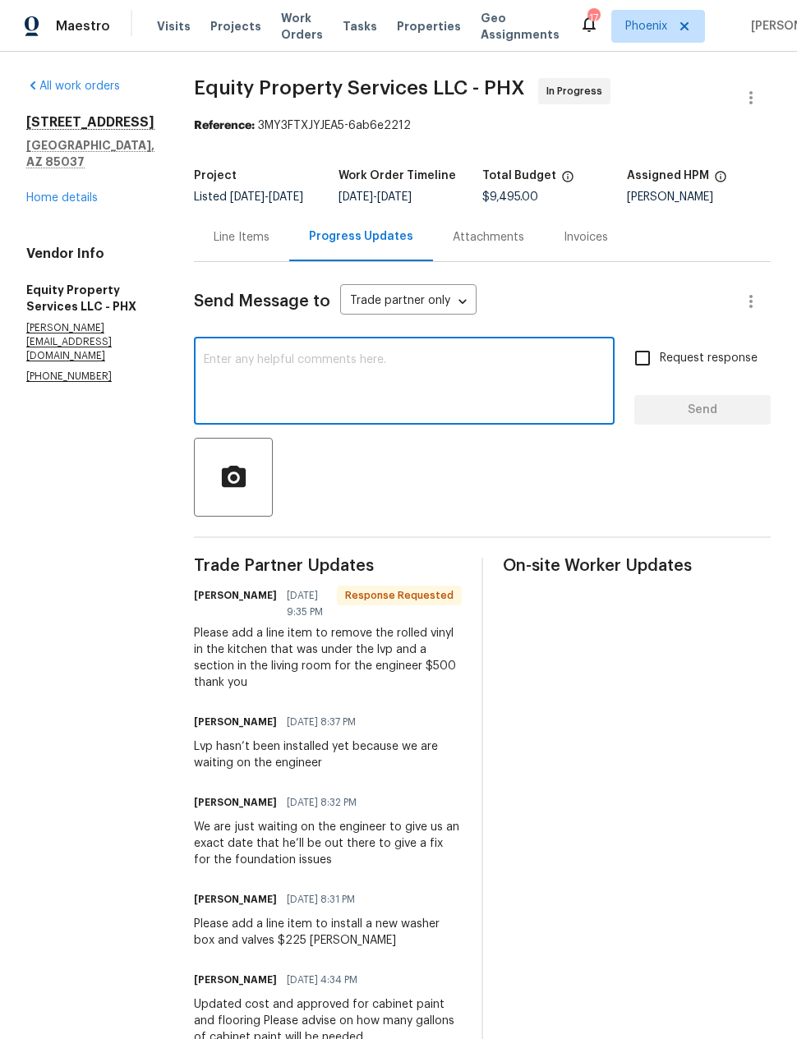
type textarea "L"
type textarea "When do we expect to have engineer out?"
click at [716, 410] on span "Send" at bounding box center [702, 410] width 110 height 21
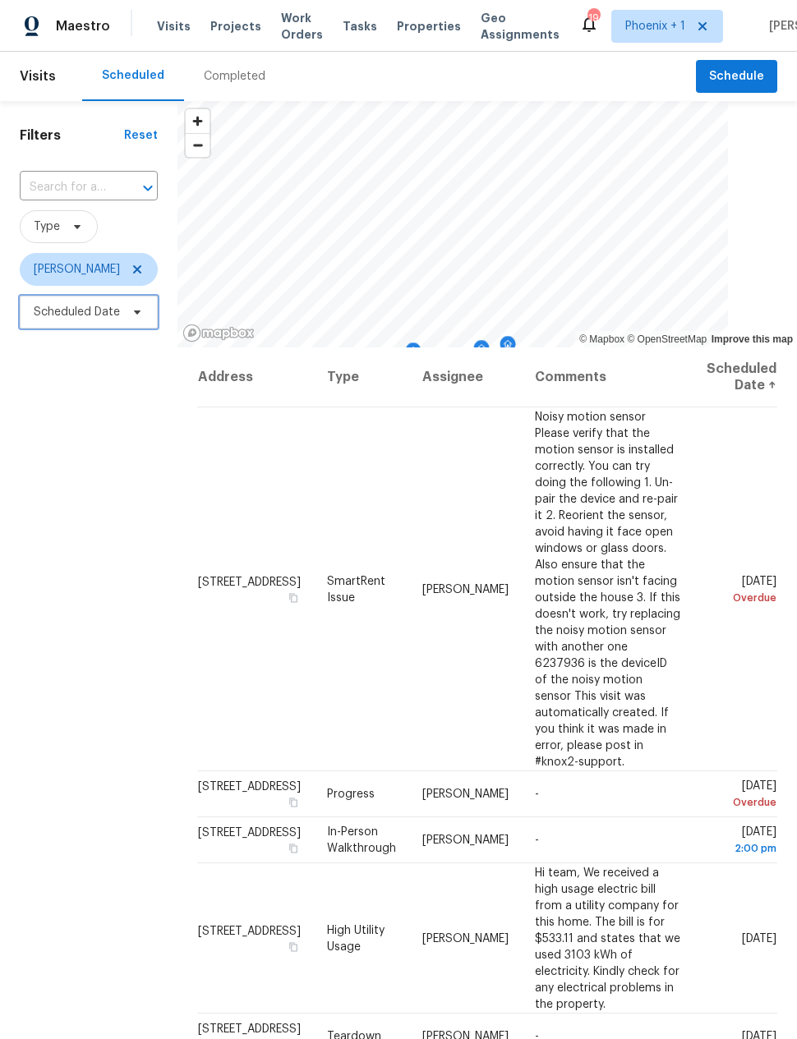
click at [66, 324] on span "Scheduled Date" at bounding box center [89, 312] width 138 height 33
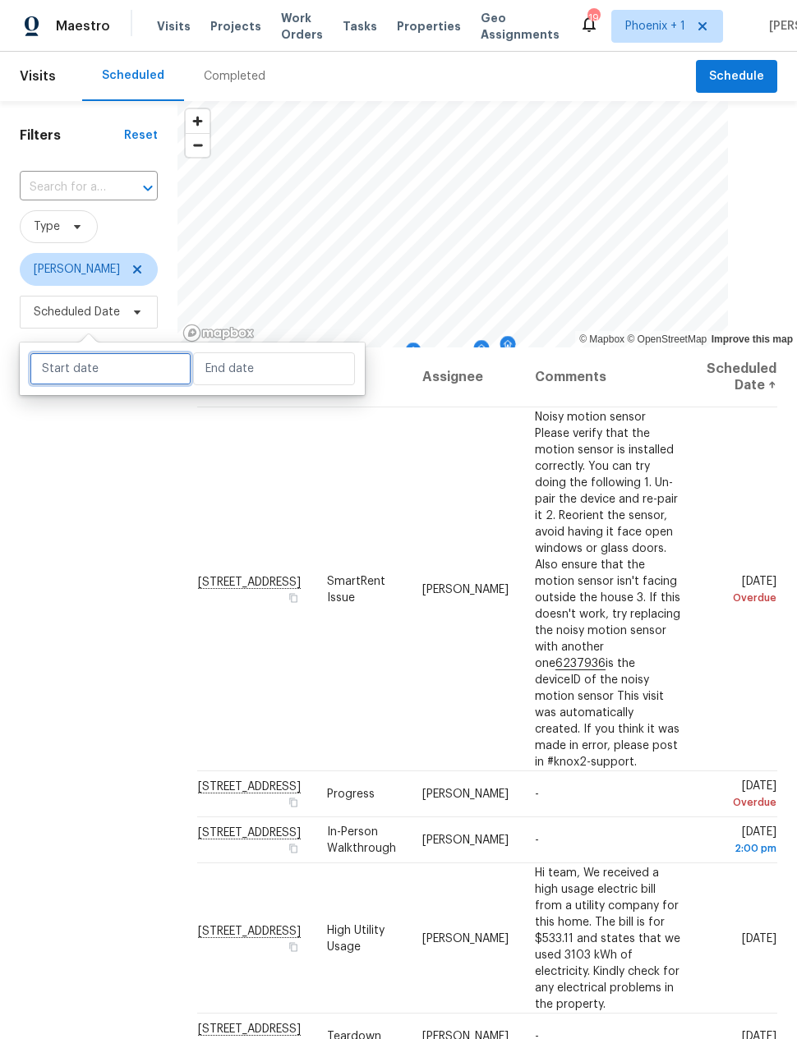
click at [74, 377] on input "text" at bounding box center [111, 368] width 162 height 33
select select "7"
select select "2025"
select select "8"
select select "2025"
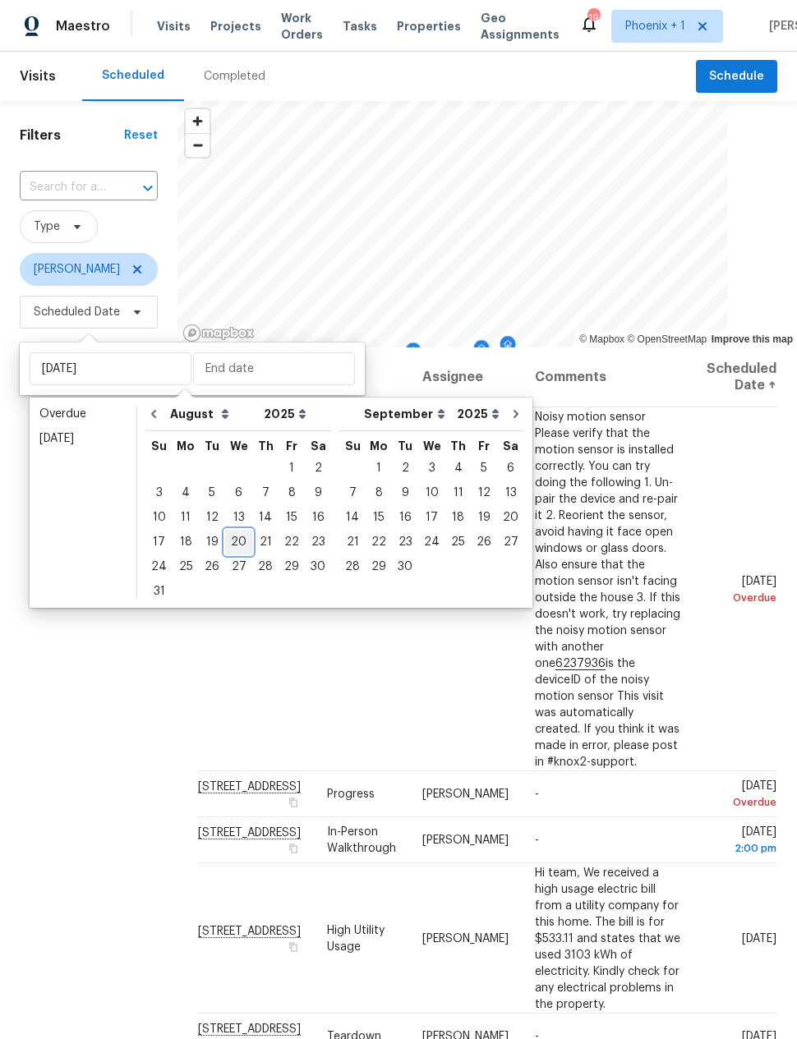
click at [230, 537] on div "20" at bounding box center [238, 542] width 27 height 23
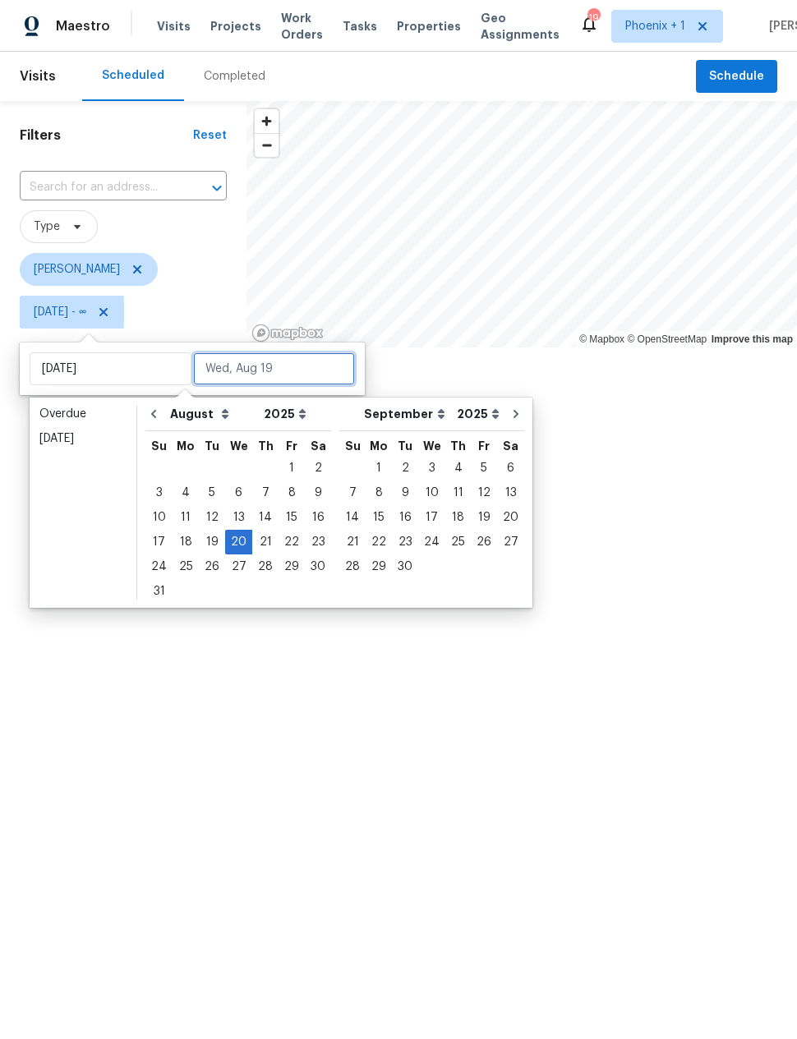
type input "Wed, Aug 20"
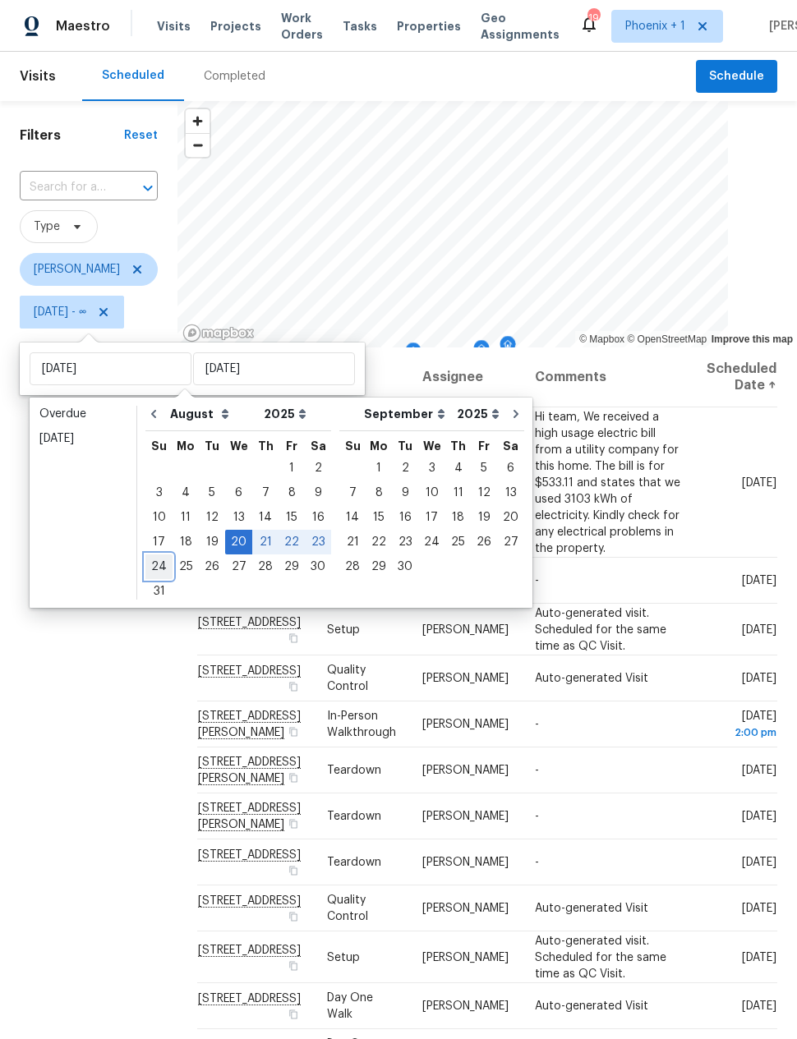
click at [153, 564] on div "24" at bounding box center [158, 566] width 27 height 23
type input "Sun, Aug 24"
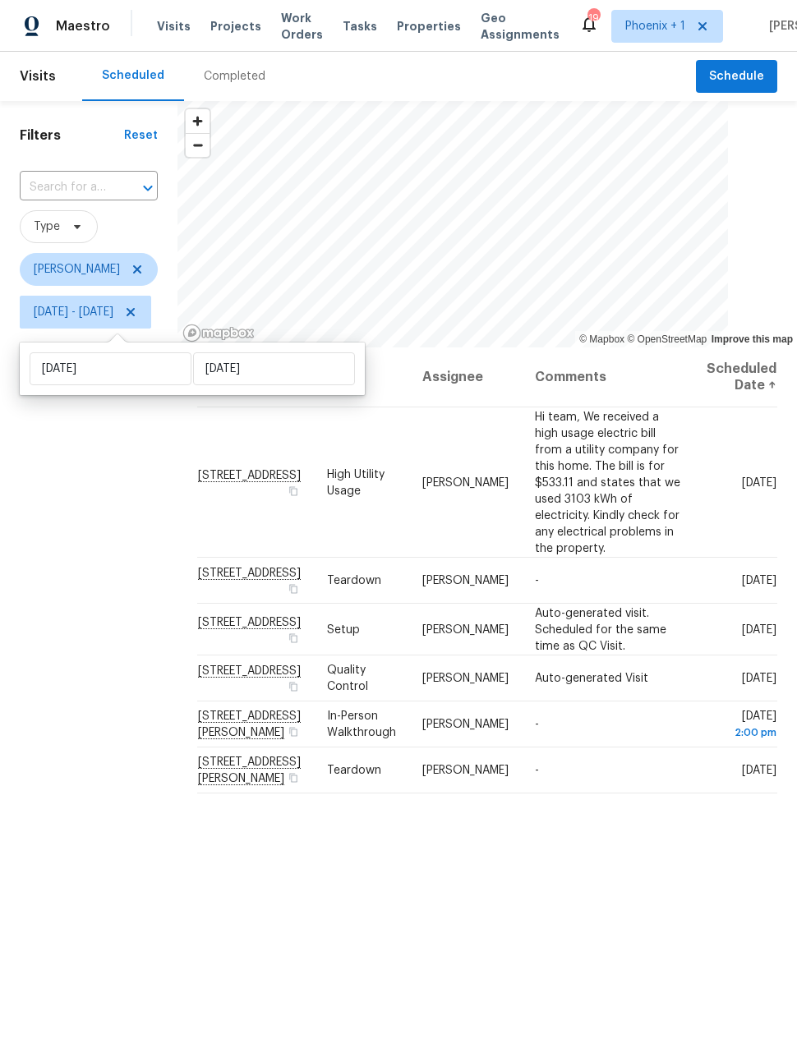
click at [135, 587] on div "Filters Reset ​ Type Eric Scott Wed, Aug 20 - Sun, Aug 24" at bounding box center [88, 640] width 177 height 1078
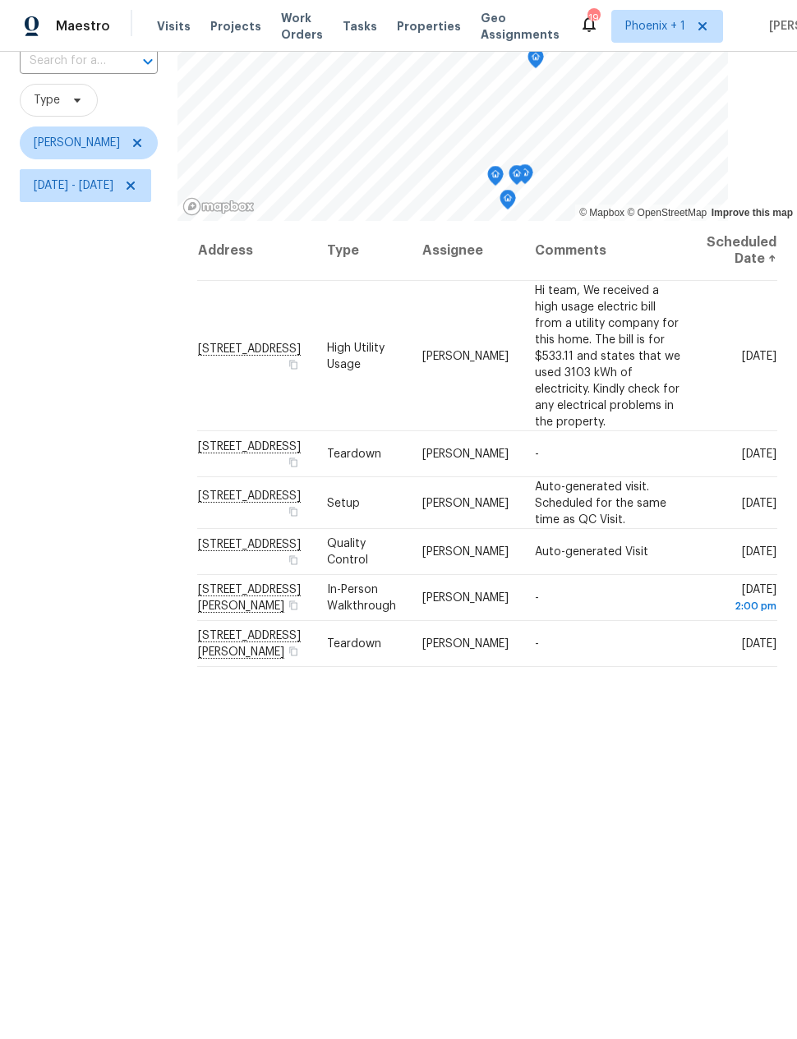
scroll to position [66, 0]
click at [653, 805] on div "Address Type Assignee Comments Scheduled Date ↑ 5140 W Bent Tree Dr, Phoenix, A…" at bounding box center [487, 637] width 620 height 832
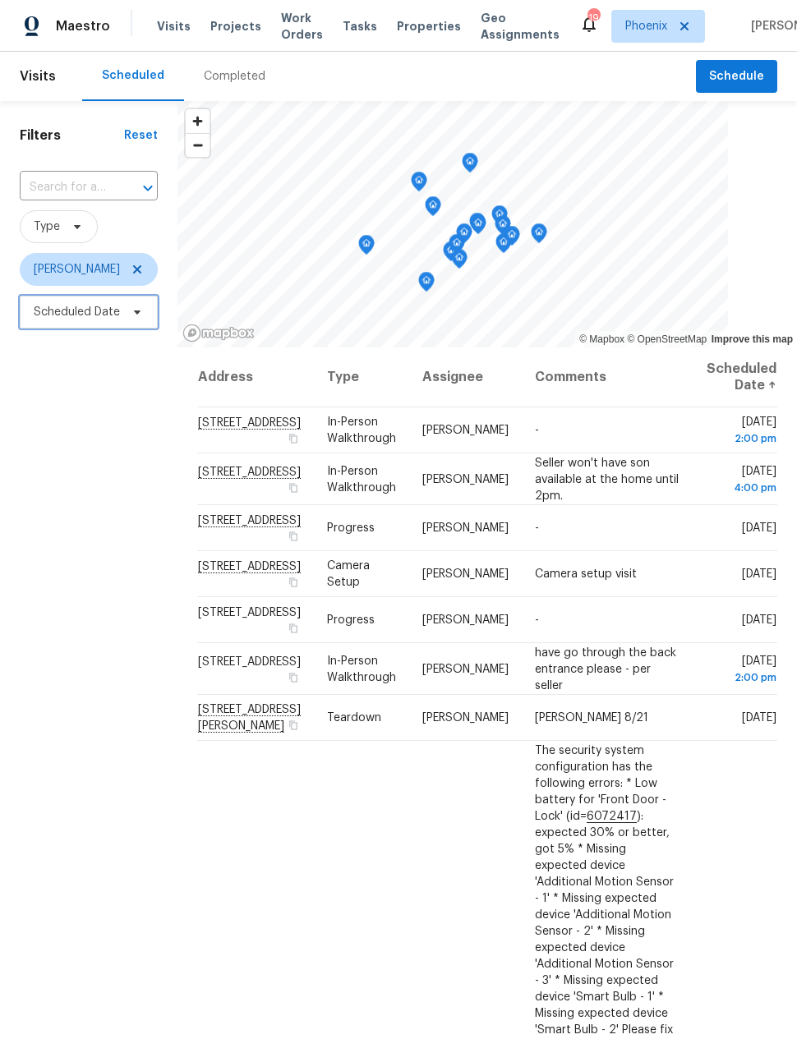
click at [73, 317] on span "Scheduled Date" at bounding box center [77, 312] width 86 height 16
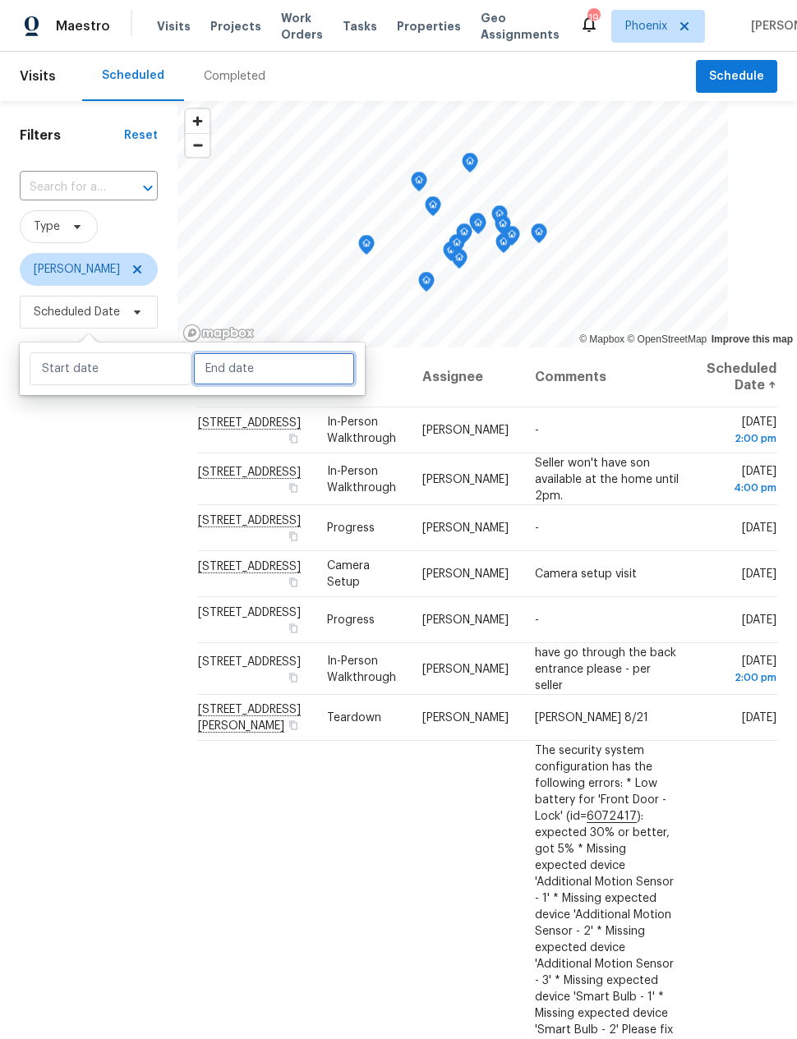
click at [220, 364] on input "text" at bounding box center [274, 368] width 162 height 33
select select "7"
select select "2025"
select select "8"
select select "2025"
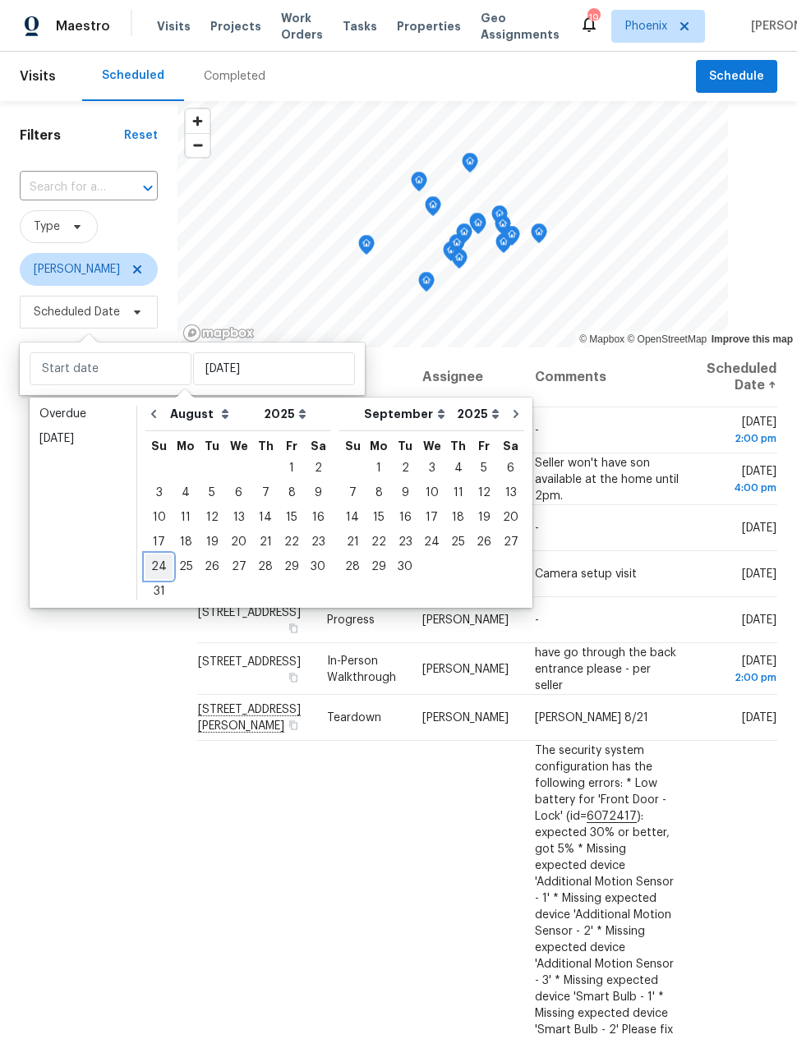
click at [160, 562] on div "24" at bounding box center [158, 566] width 27 height 23
type input "Sun, Aug 24"
click at [233, 535] on div "20" at bounding box center [238, 542] width 27 height 23
type input "[DATE]"
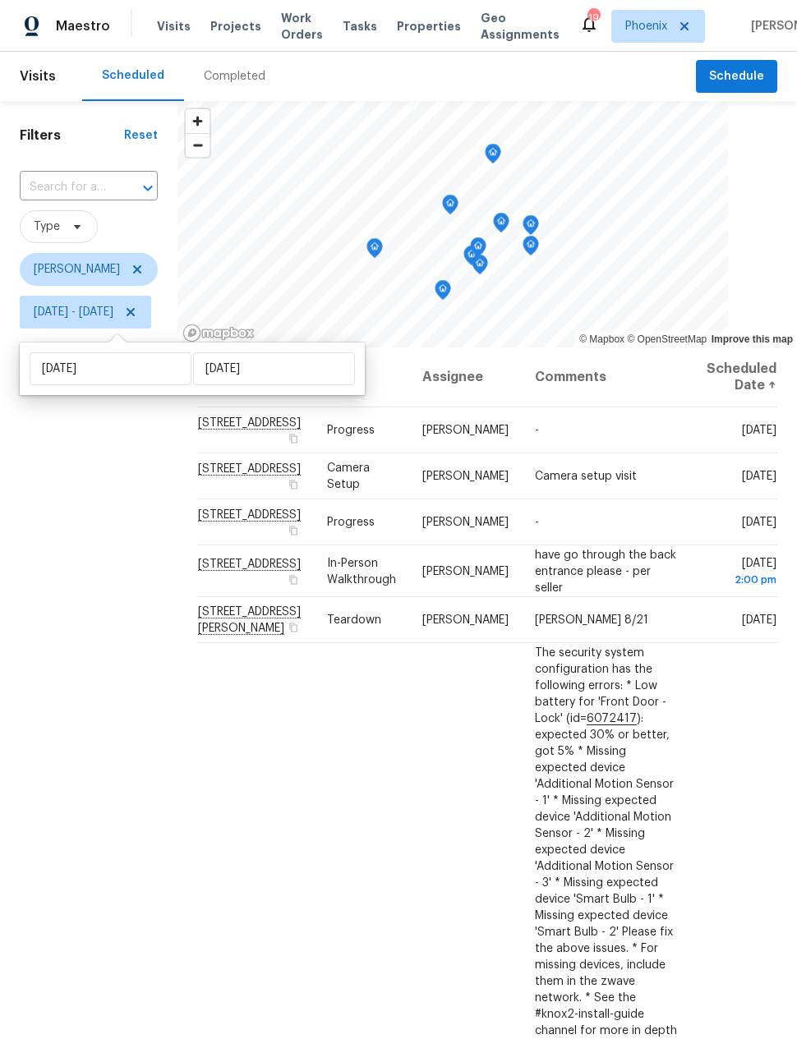
click at [153, 598] on div "Filters Reset ​ Type Jeremy Van Kirk Wed, Aug 20 - Sun, Aug 24" at bounding box center [88, 640] width 177 height 1078
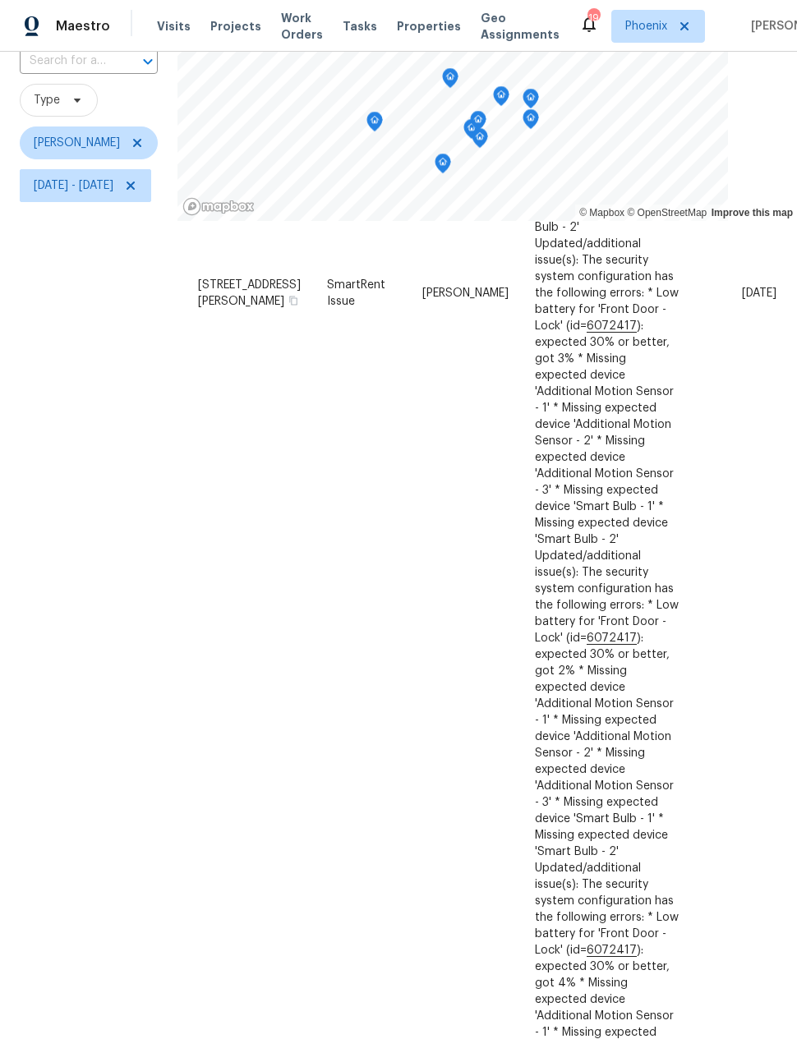
scroll to position [1104, 73]
click at [34, 492] on div "Filters Reset ​ Type Jeremy Van Kirk Wed, Aug 20 - Sun, Aug 24" at bounding box center [88, 514] width 177 height 1078
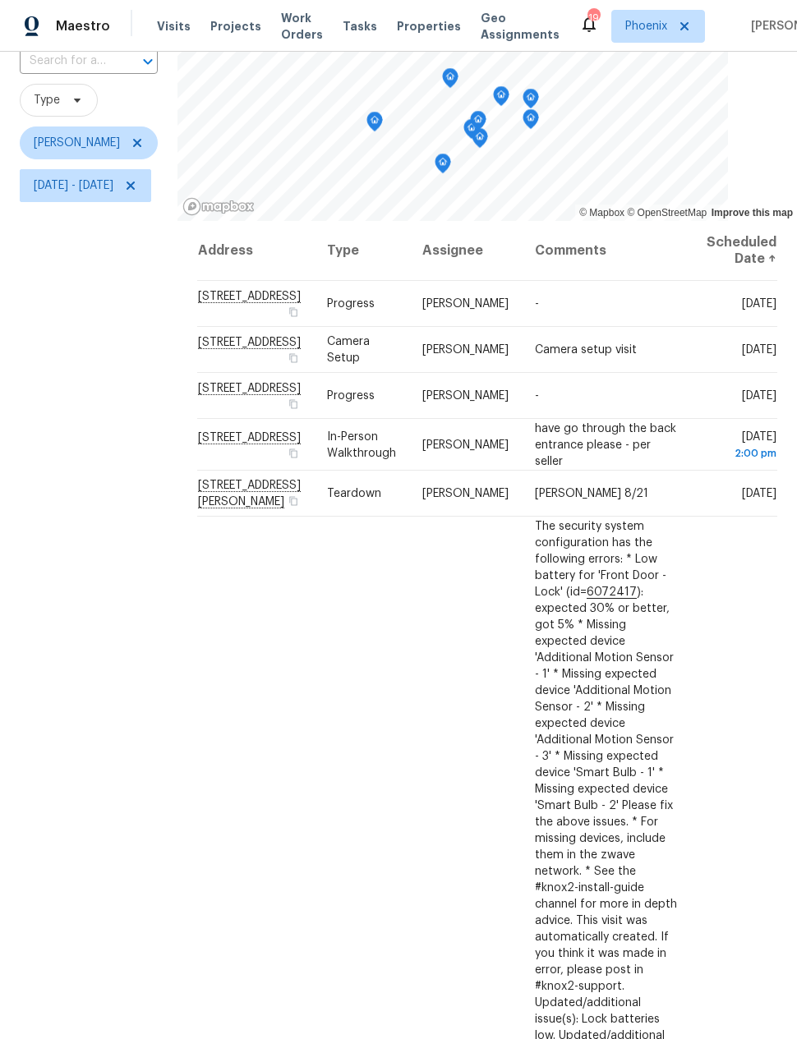
scroll to position [0, 1]
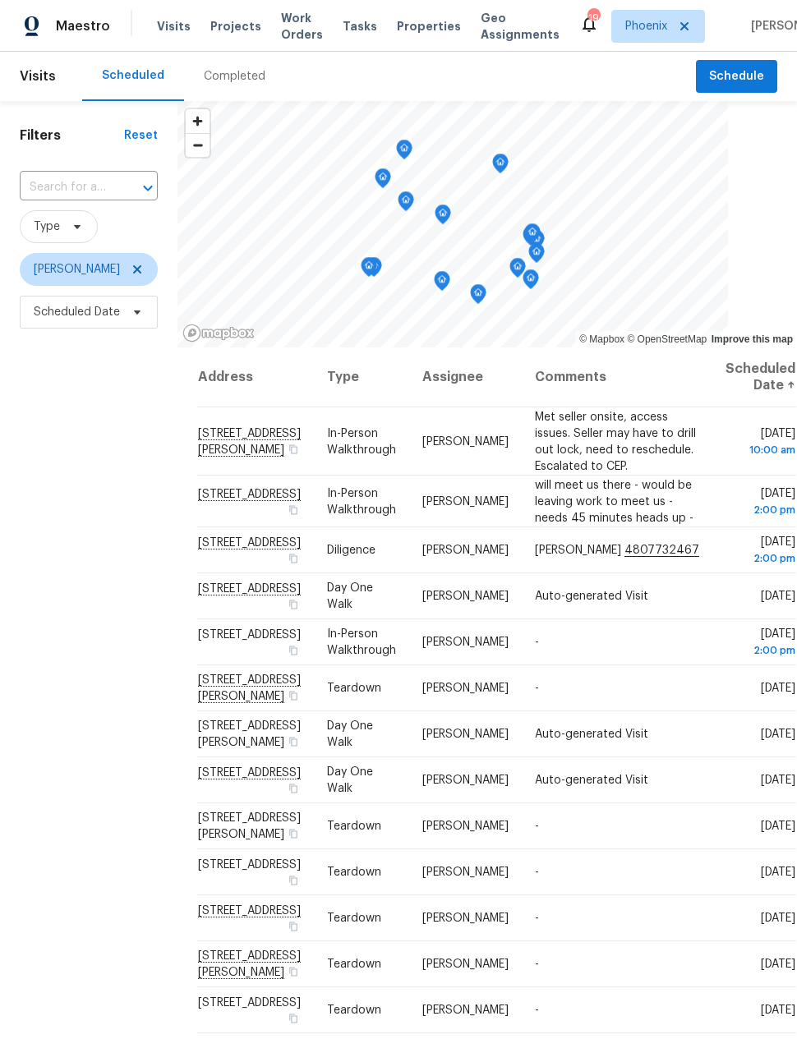
click at [77, 432] on div "Filters Reset ​ Type [PERSON_NAME] Scheduled Date" at bounding box center [88, 640] width 177 height 1078
click at [122, 426] on div "Filters Reset ​ Type [PERSON_NAME] Scheduled Date" at bounding box center [88, 640] width 177 height 1078
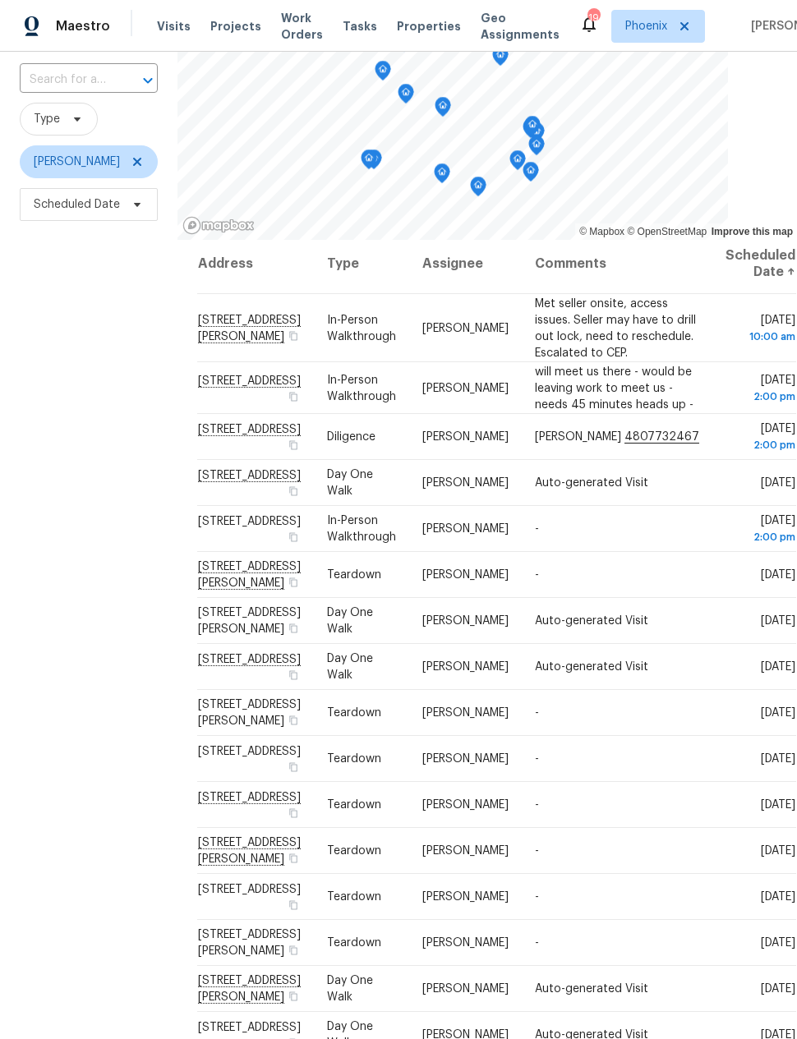
scroll to position [24, 0]
click at [85, 419] on div "Filters Reset ​ Type [PERSON_NAME] Scheduled Date" at bounding box center [88, 532] width 177 height 1078
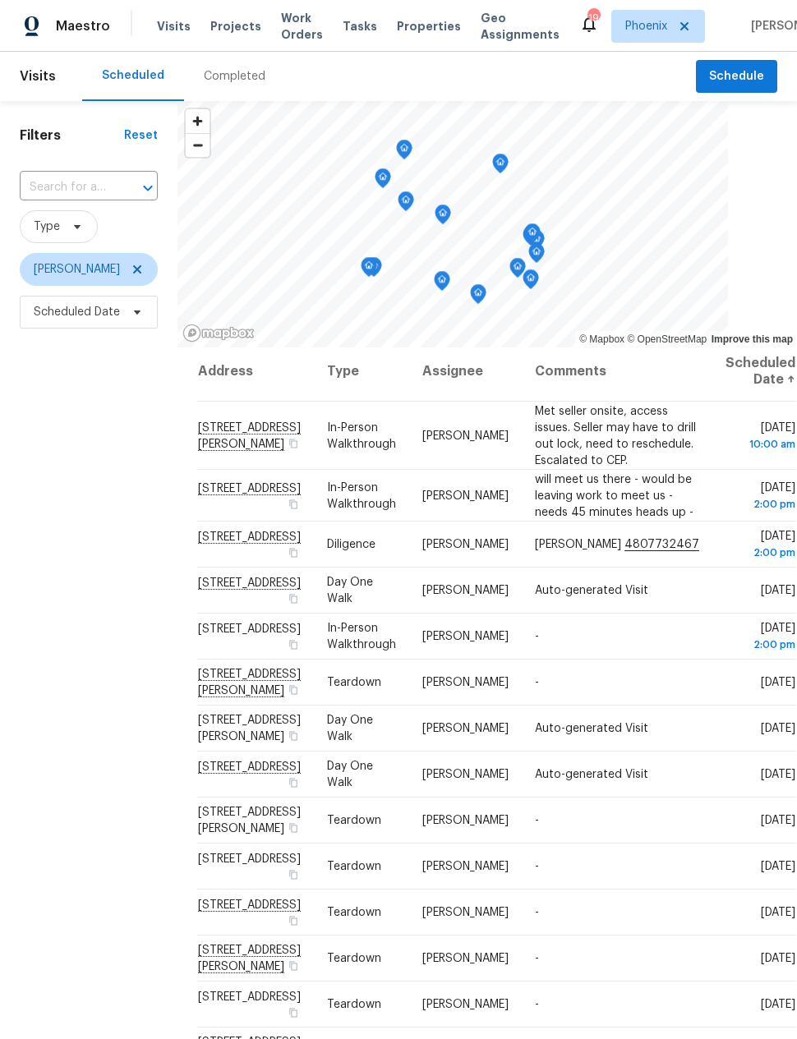
scroll to position [0, 0]
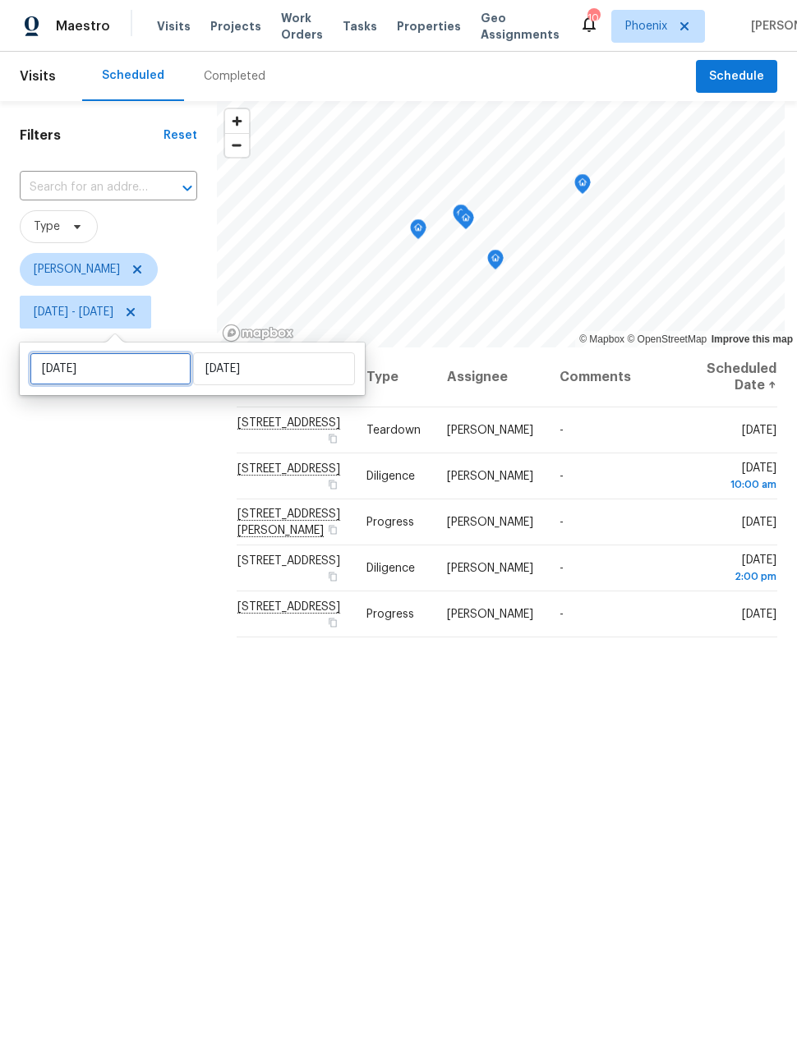
click at [81, 370] on input "[DATE]" at bounding box center [111, 368] width 162 height 33
select select "7"
select select "2025"
select select "8"
select select "2025"
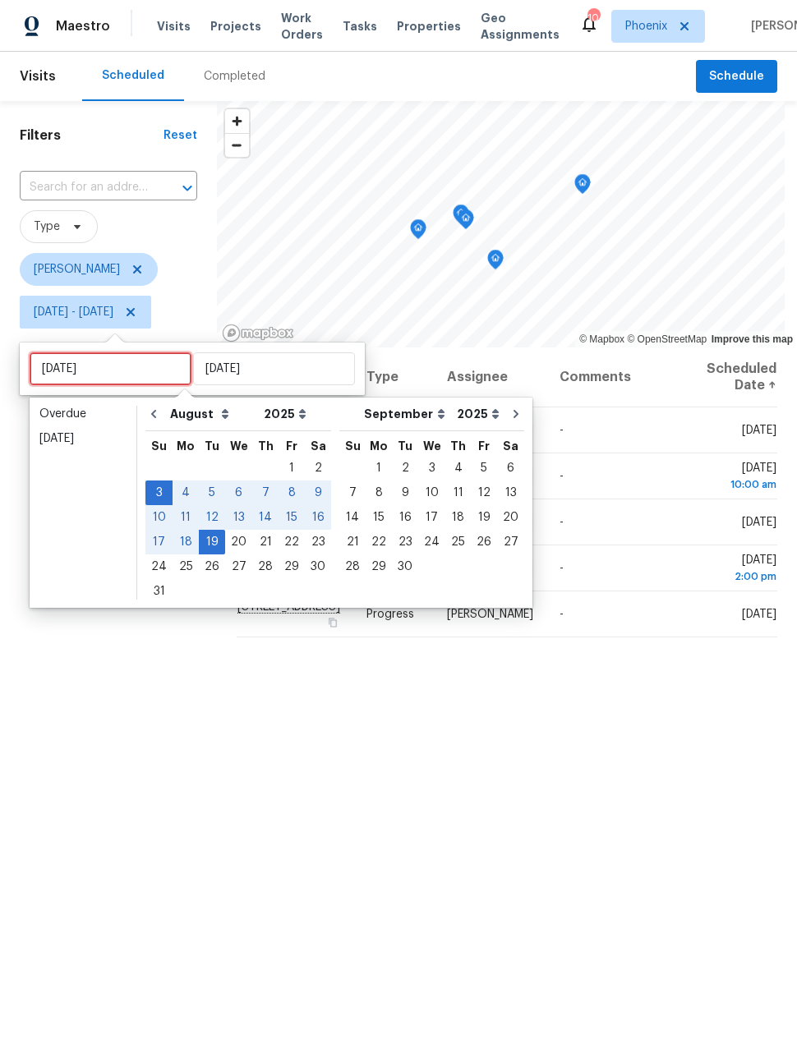
type input "[DATE]"
click at [225, 539] on div "20" at bounding box center [238, 542] width 27 height 23
type input "[DATE]"
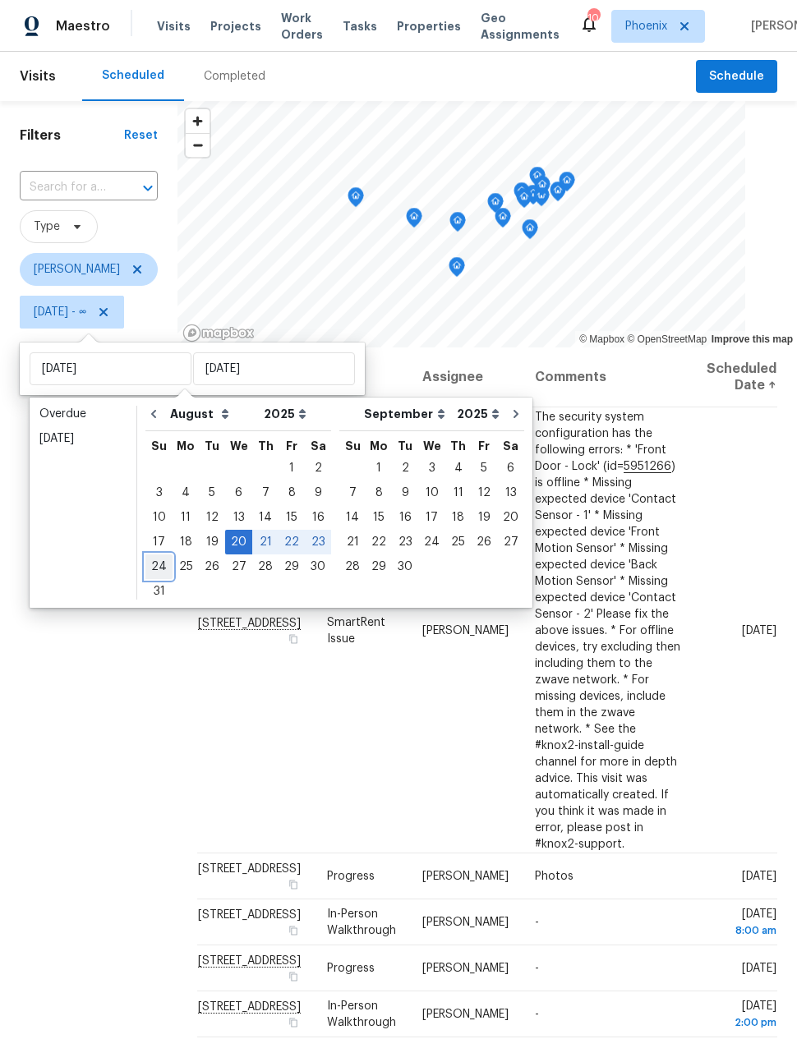
click at [159, 557] on div "24" at bounding box center [158, 566] width 27 height 23
type input "[DATE]"
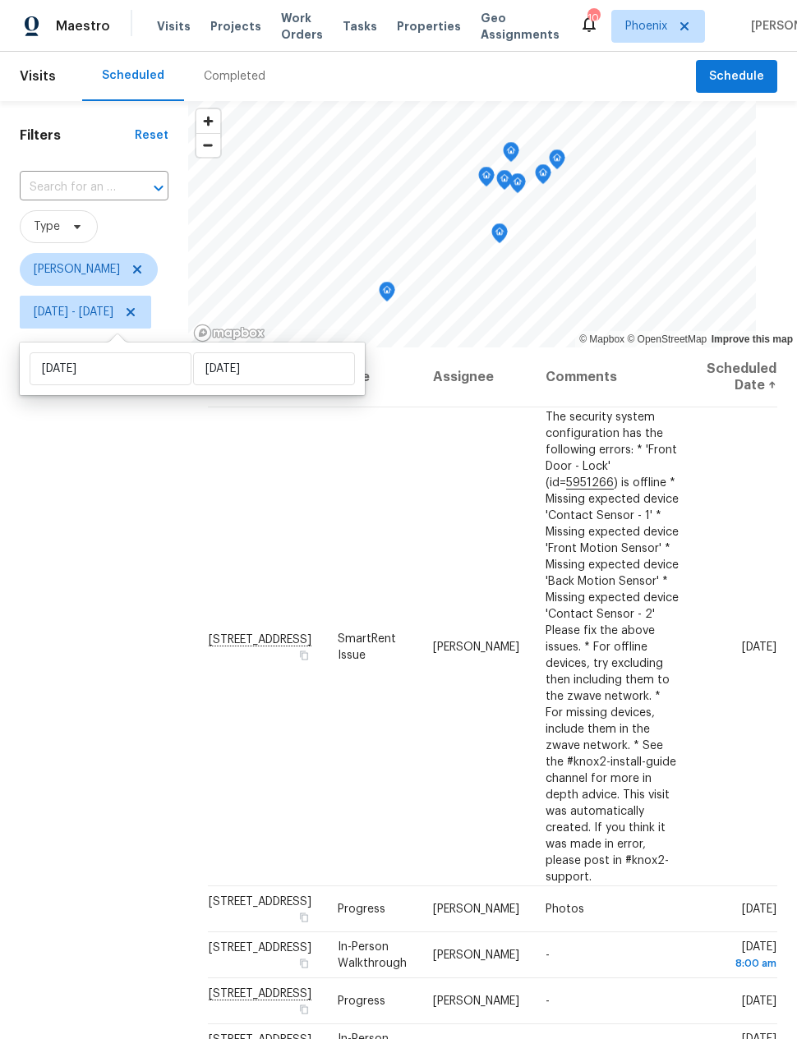
click at [158, 601] on div "Filters Reset ​ Type [PERSON_NAME] [DATE] - [DATE]" at bounding box center [94, 640] width 188 height 1078
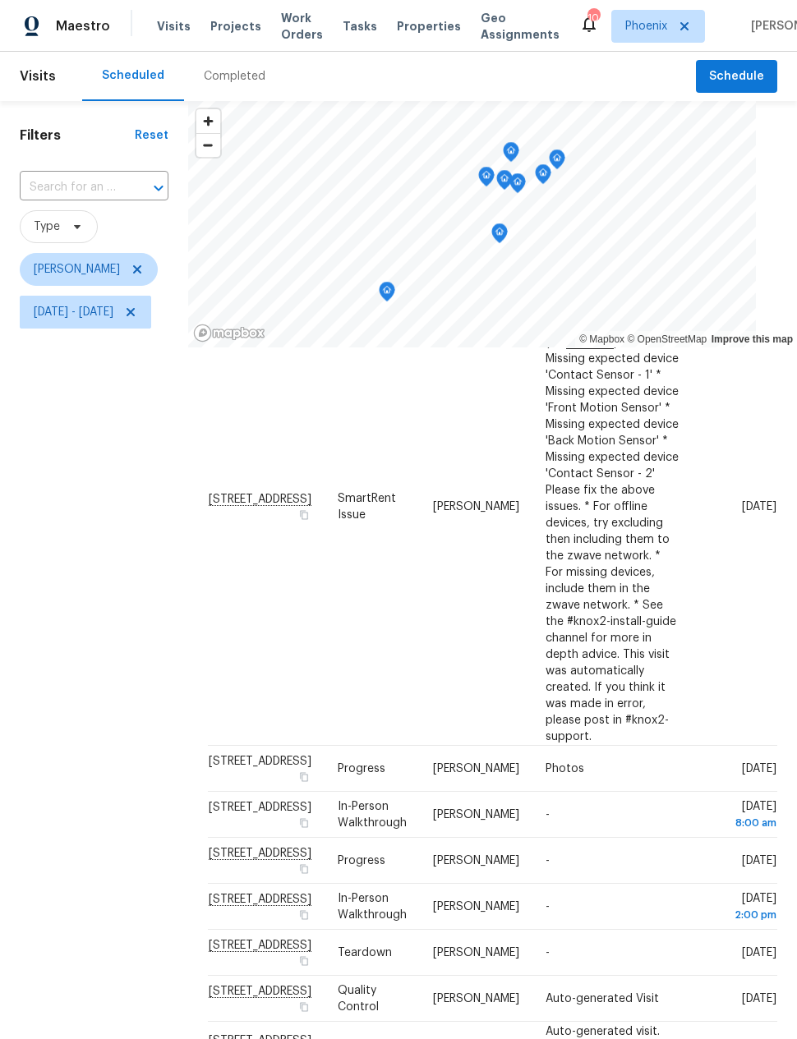
scroll to position [167, 0]
click at [53, 504] on div "Filters Reset ​ Type [PERSON_NAME] [DATE] - [DATE]" at bounding box center [94, 640] width 188 height 1078
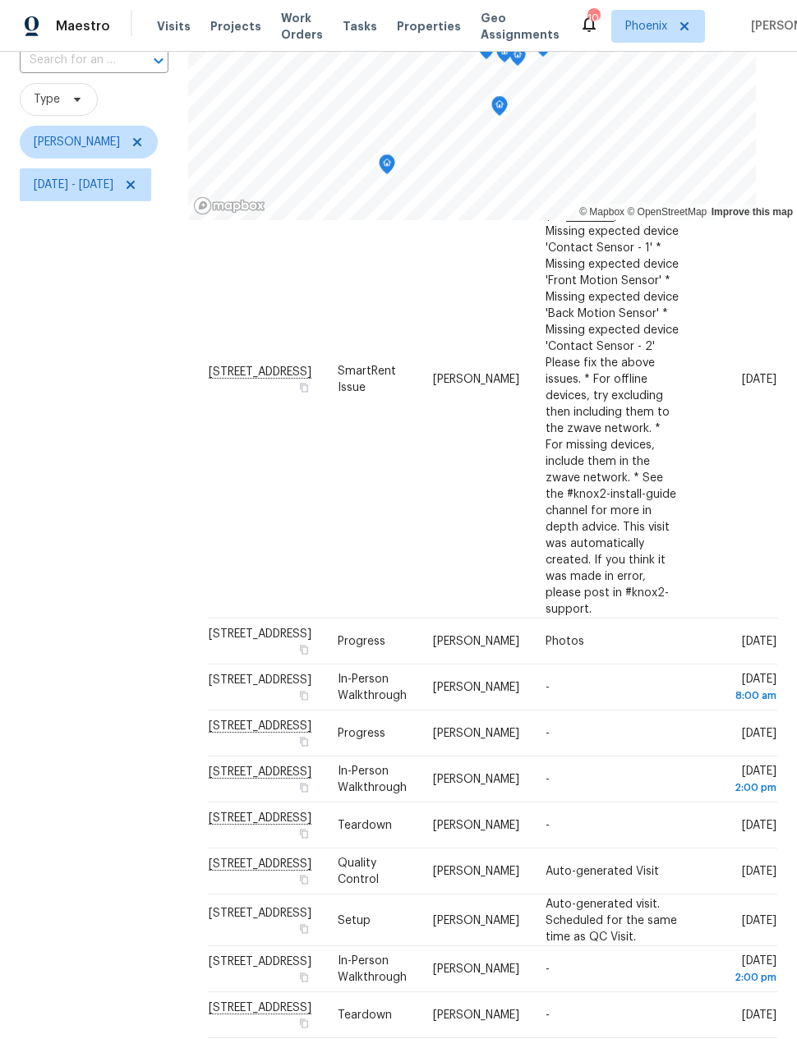
scroll to position [127, 0]
click at [0, 0] on icon at bounding box center [0, 0] width 0 height 0
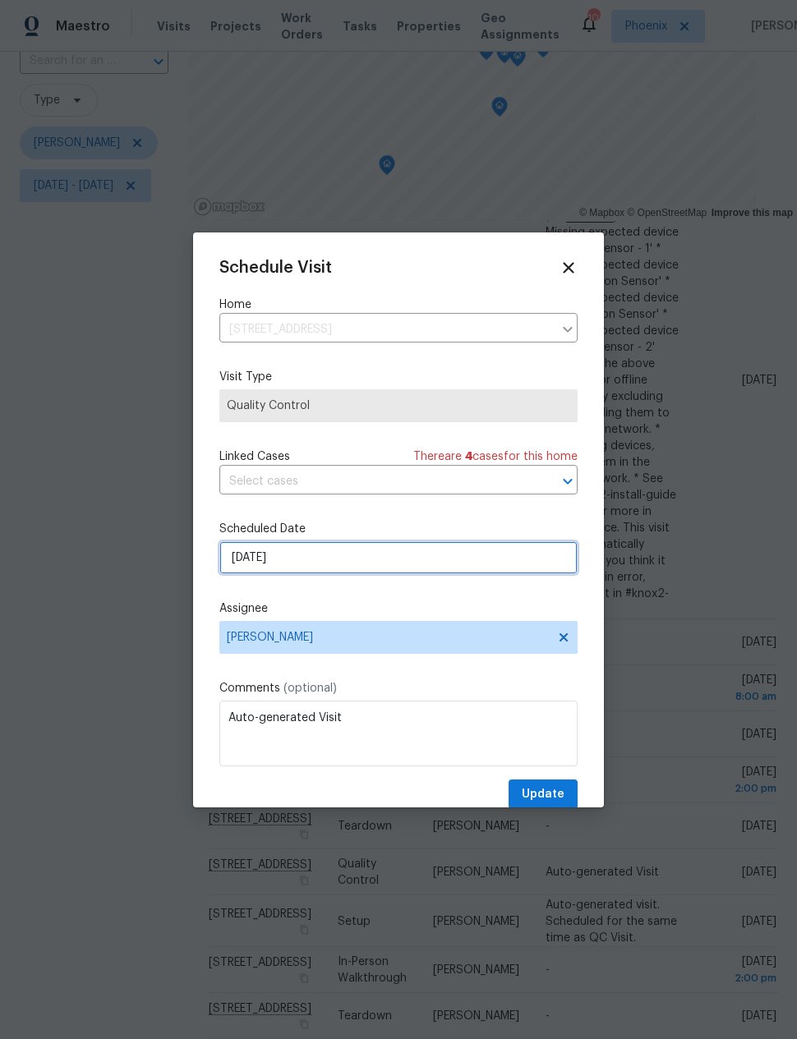
click at [347, 569] on input "8/22/2025" at bounding box center [398, 557] width 358 height 33
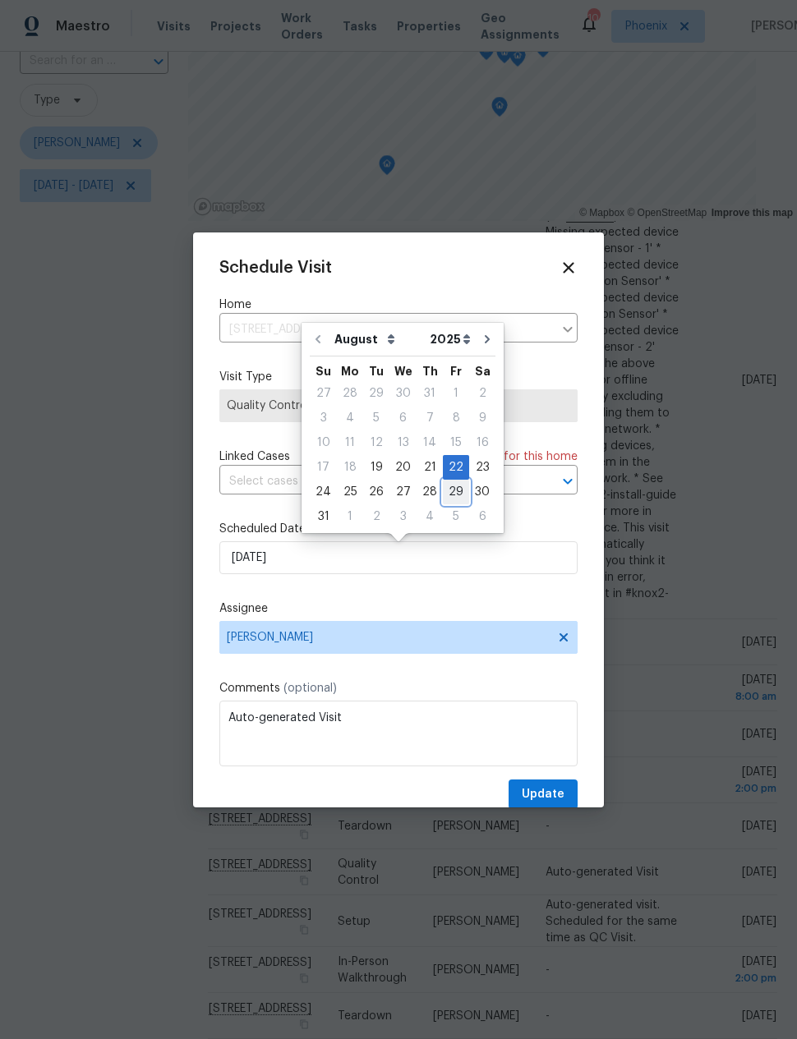
click at [448, 493] on div "29" at bounding box center [456, 492] width 26 height 23
type input "8/29/2025"
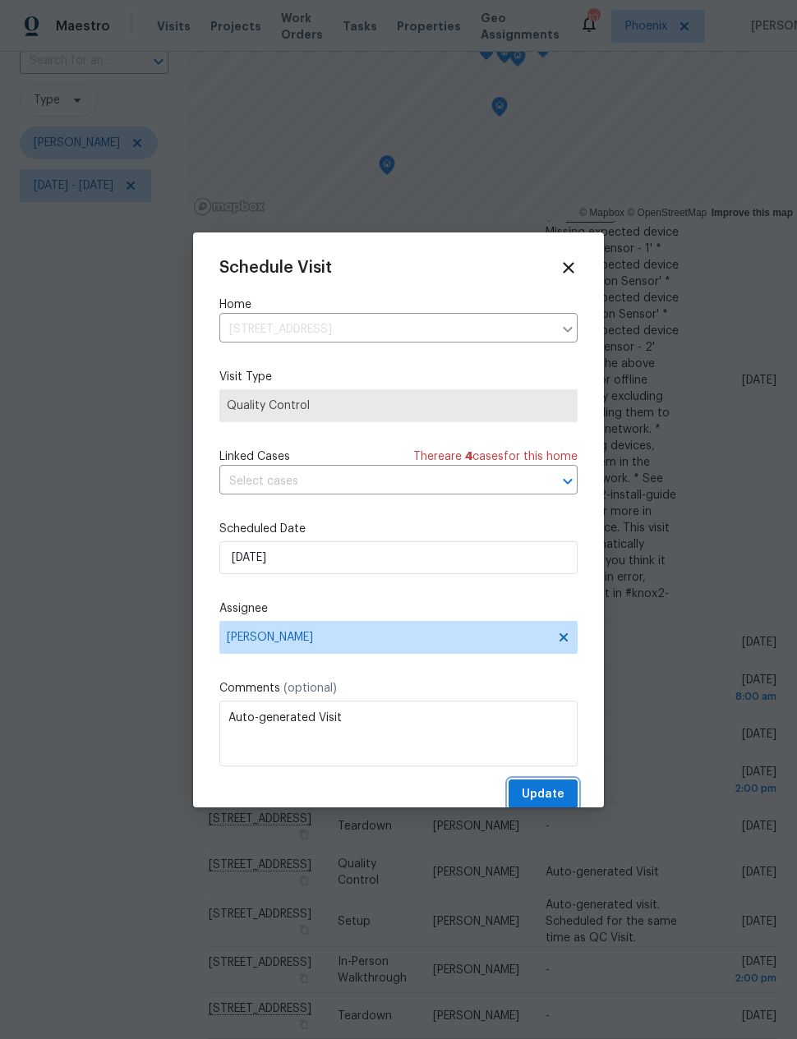
click at [545, 793] on span "Update" at bounding box center [543, 795] width 43 height 21
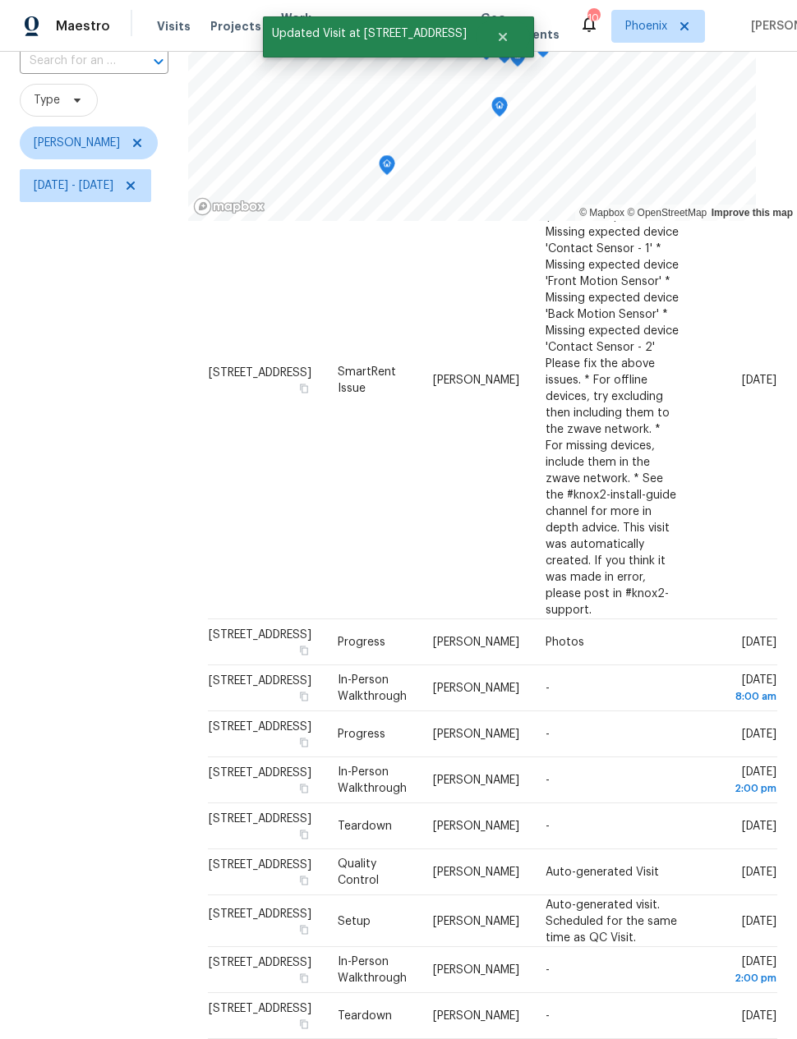
scroll to position [115, 0]
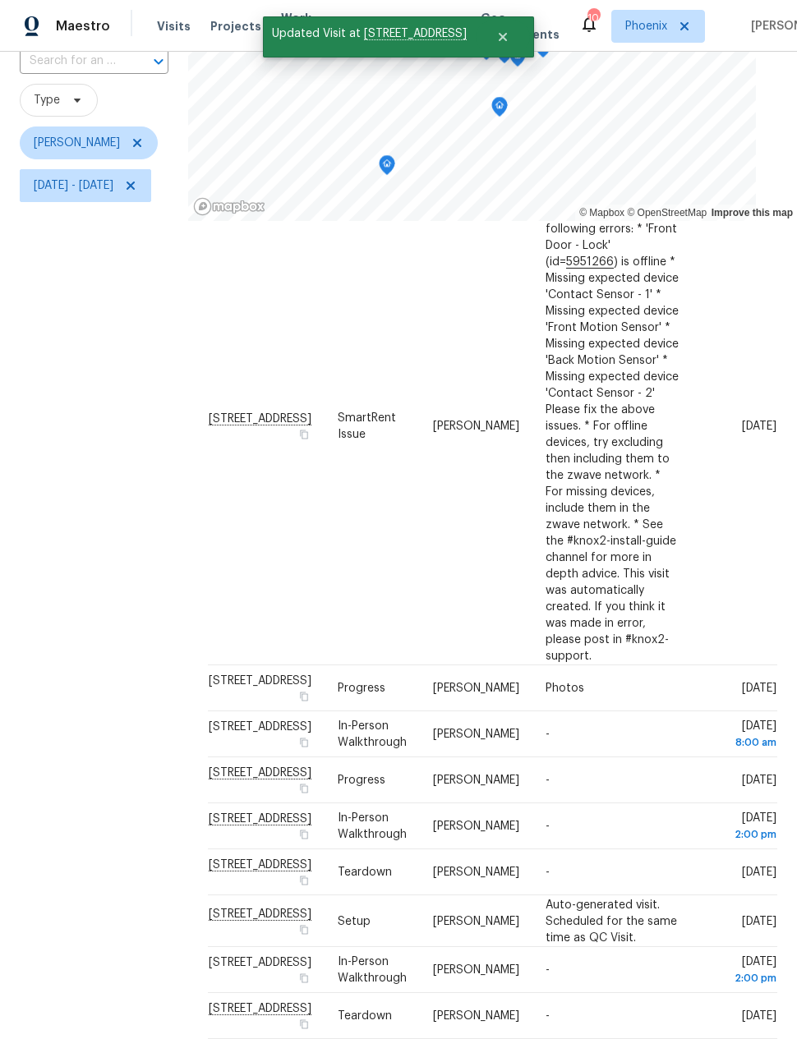
click at [62, 491] on div "Filters Reset ​ Type Nick Pulliam Wed, Aug 20 - Sun, Aug 24" at bounding box center [94, 514] width 188 height 1078
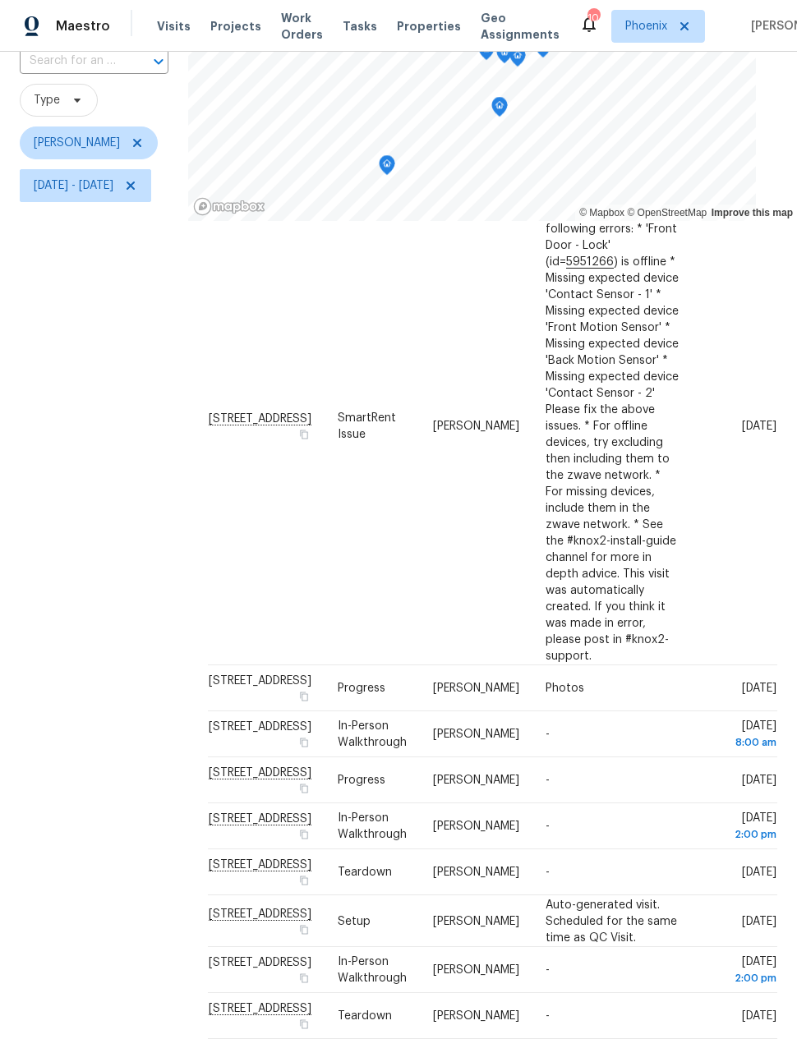
click at [99, 447] on div "Filters Reset ​ Type Nick Pulliam Wed, Aug 20 - Sun, Aug 24" at bounding box center [94, 514] width 188 height 1078
click at [98, 409] on div "Filters Reset ​ Type Nick Pulliam Wed, Aug 20 - Sun, Aug 24" at bounding box center [94, 514] width 188 height 1078
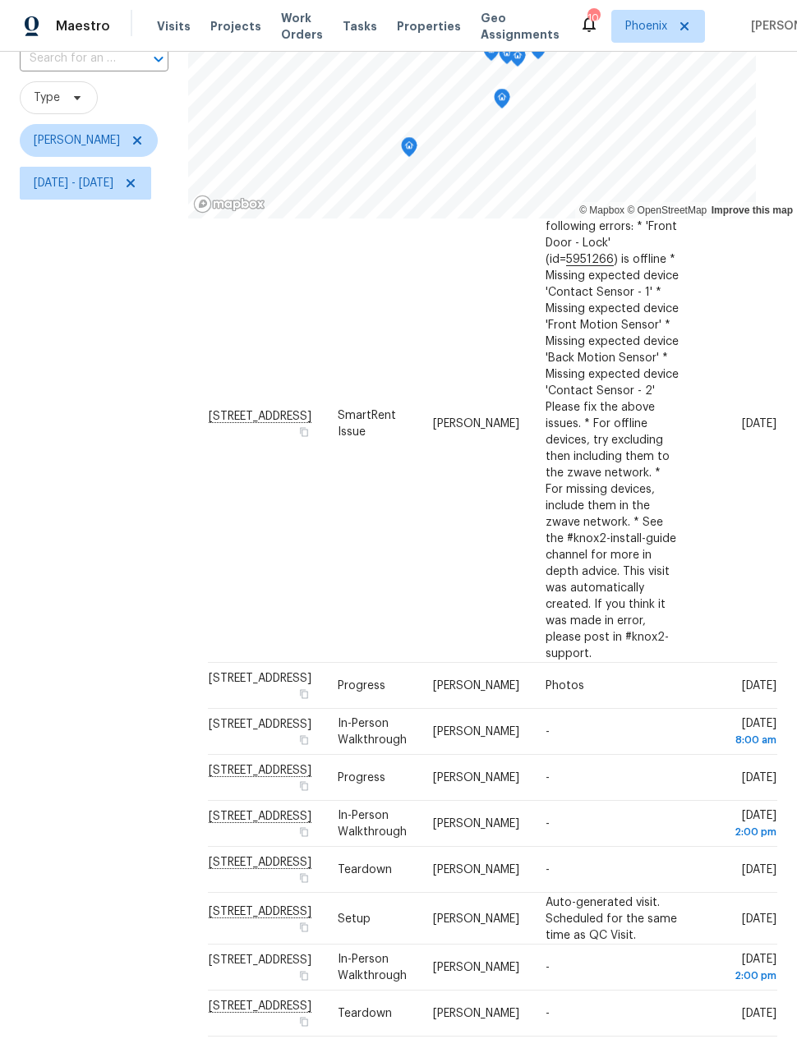
scroll to position [127, 0]
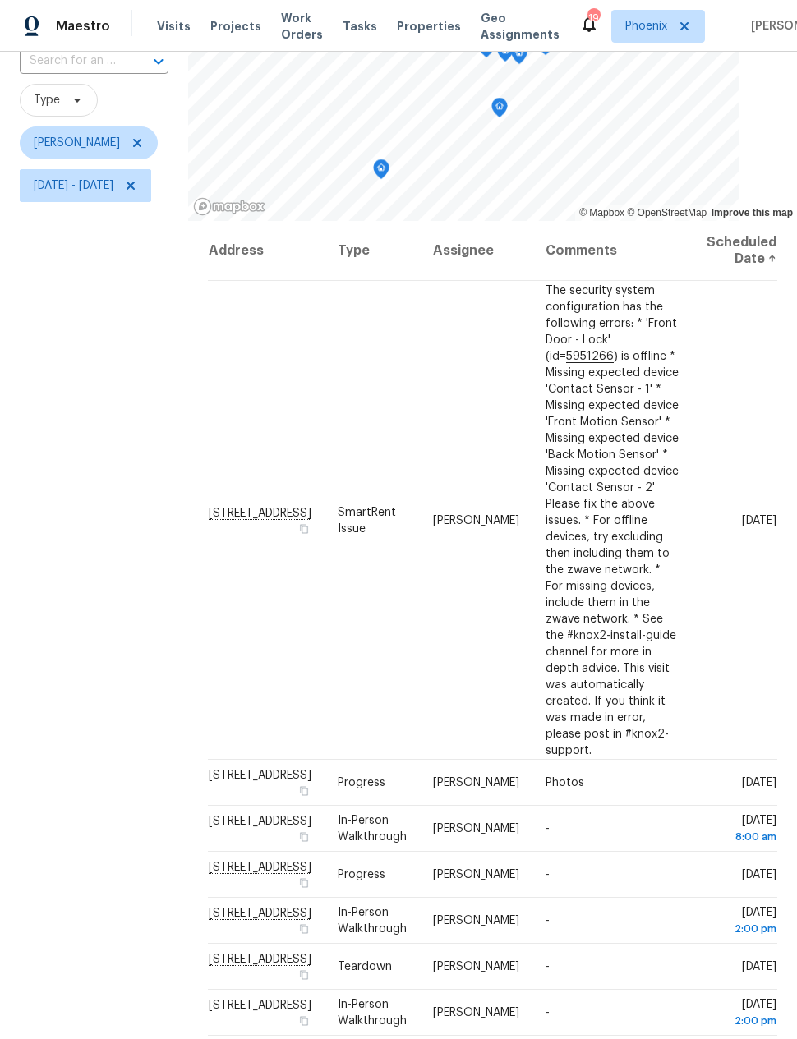
click at [131, 384] on div "Filters Reset ​ Type Nick Pulliam Wed, Aug 20 - Sun, Aug 24" at bounding box center [94, 514] width 188 height 1078
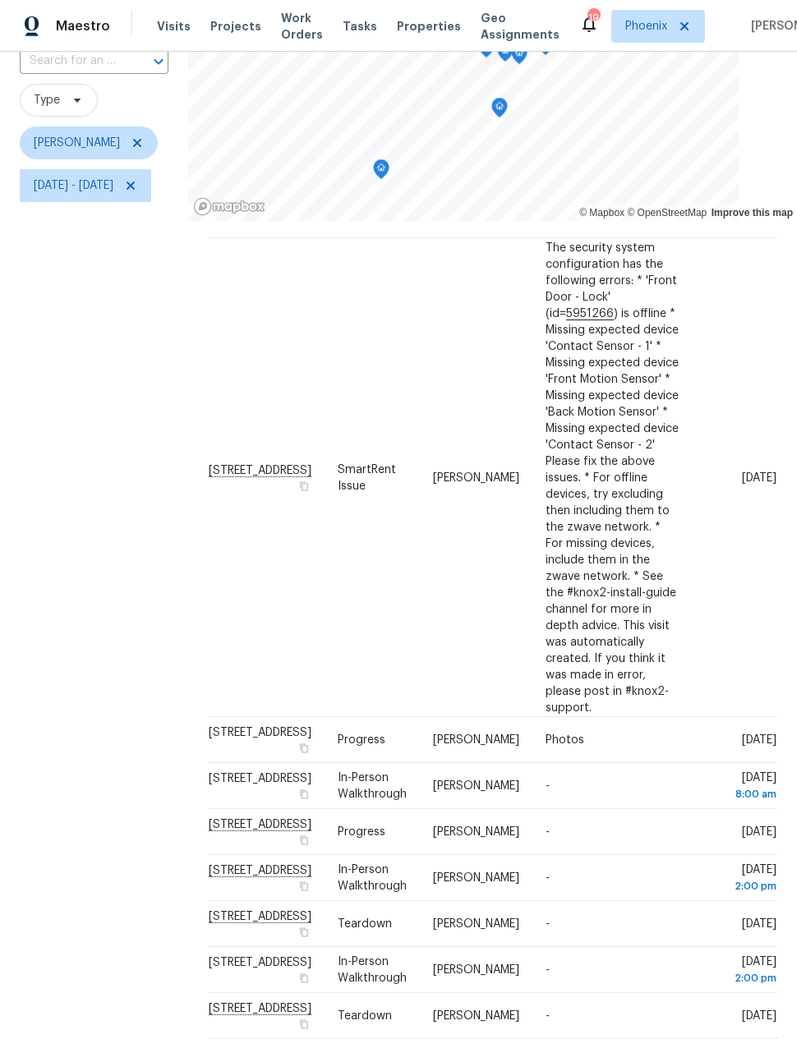
scroll to position [63, 0]
click at [125, 398] on div "Filters Reset ​ Type Nick Pulliam Wed, Aug 20 - Sun, Aug 24" at bounding box center [94, 514] width 188 height 1078
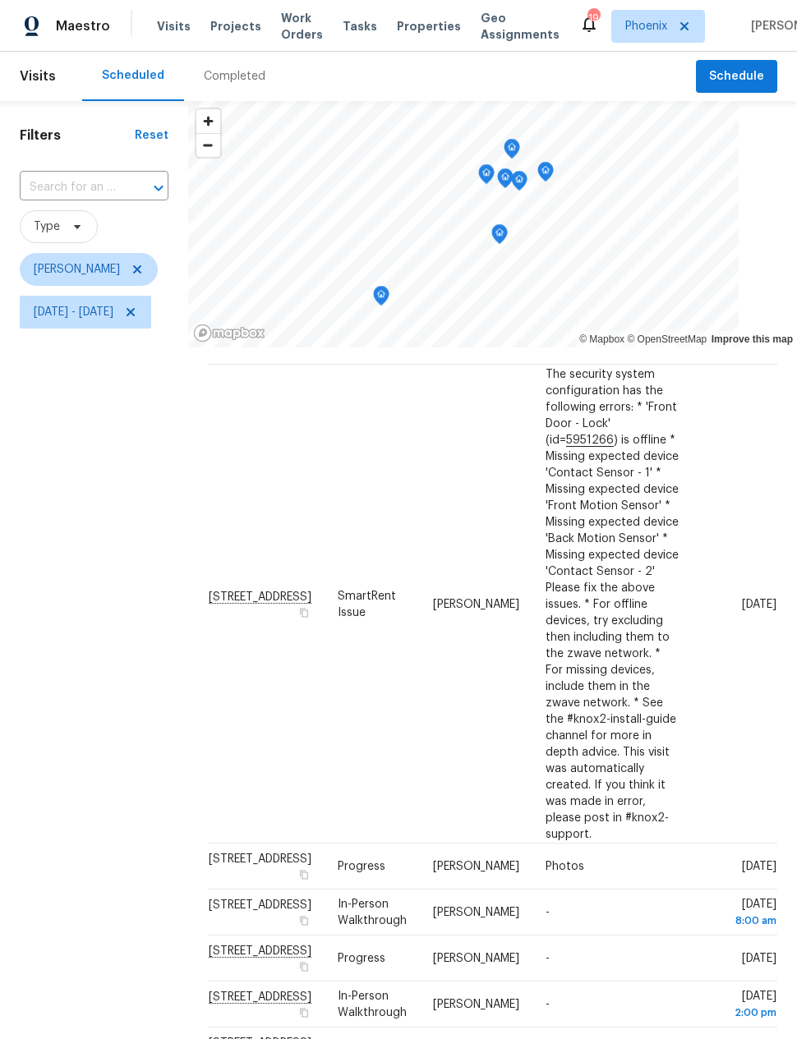
scroll to position [0, 0]
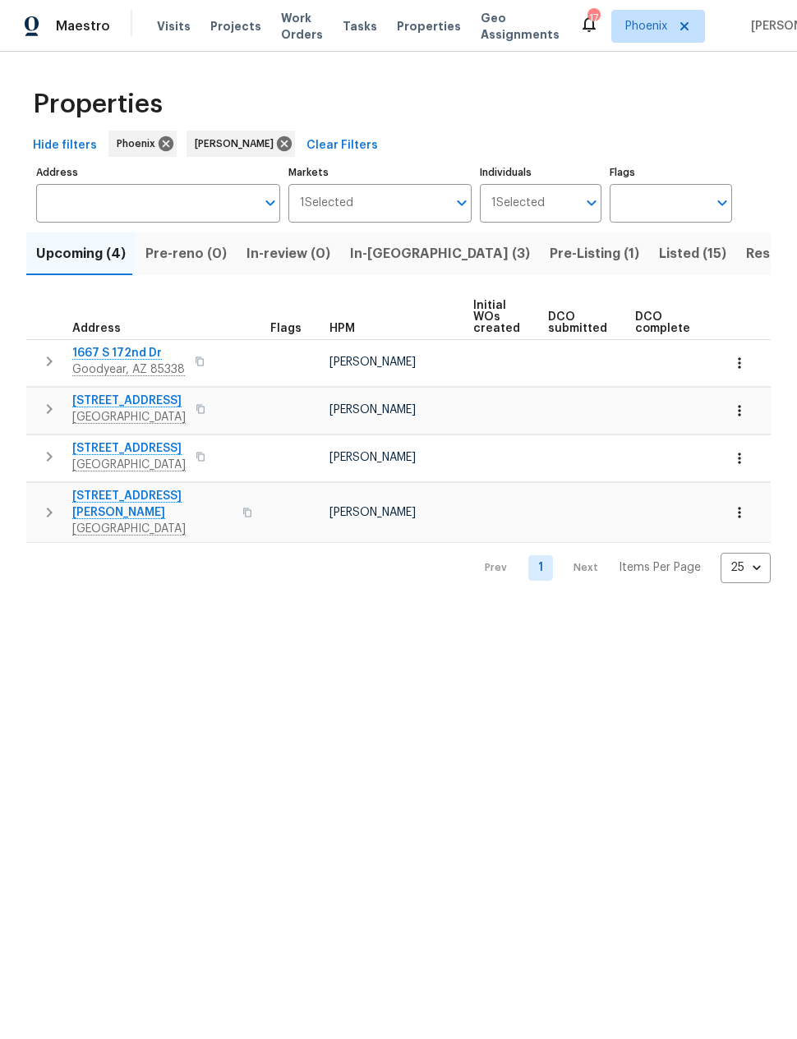
click at [737, 420] on button "button" at bounding box center [739, 411] width 36 height 36
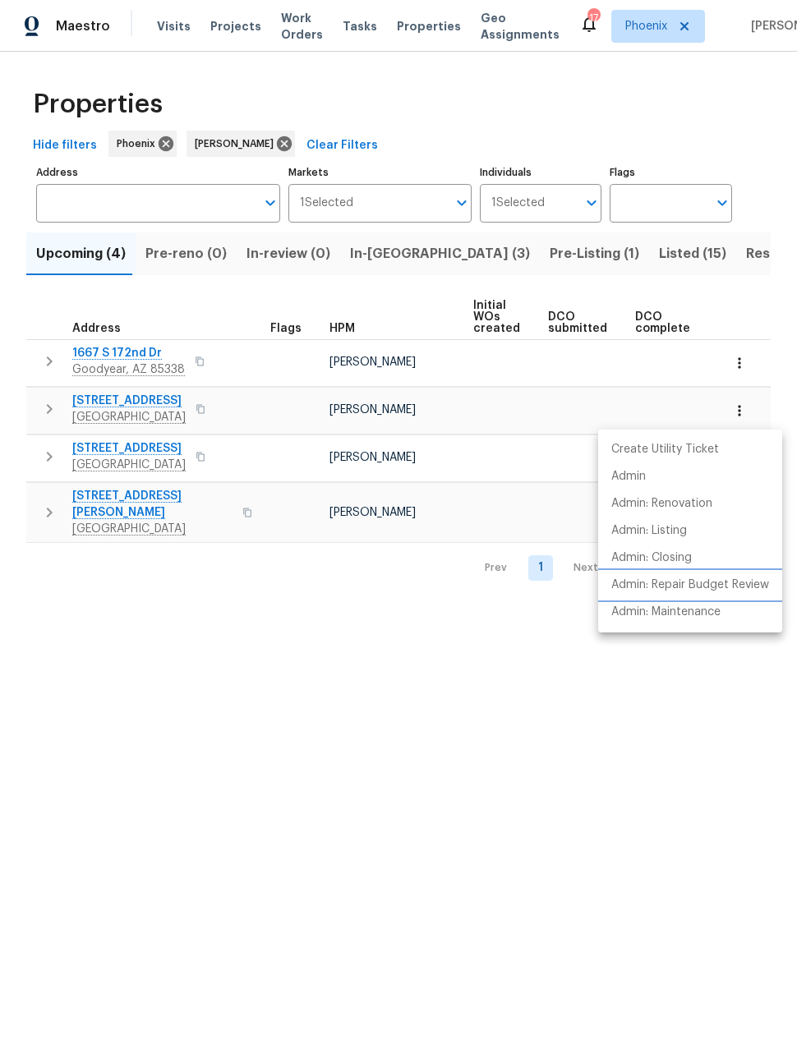
click at [707, 588] on p "Admin: Repair Budget Review" at bounding box center [690, 585] width 158 height 17
click at [48, 447] on div at bounding box center [398, 519] width 797 height 1039
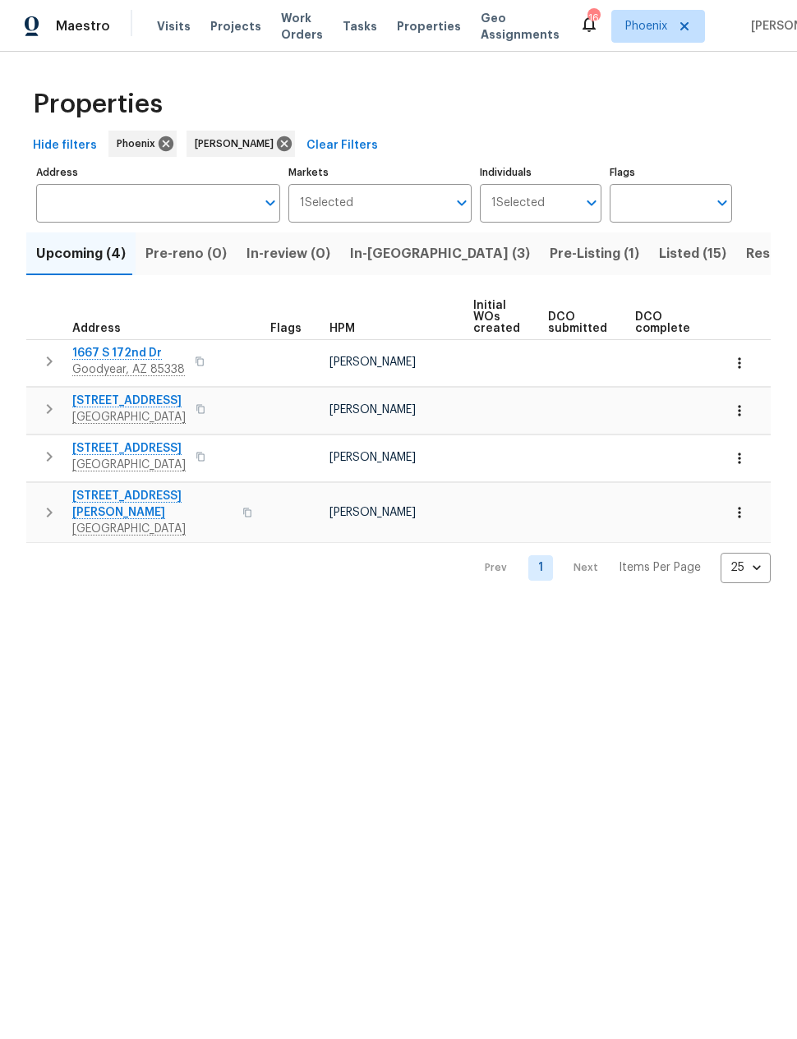
click at [740, 463] on icon "button" at bounding box center [739, 458] width 2 height 11
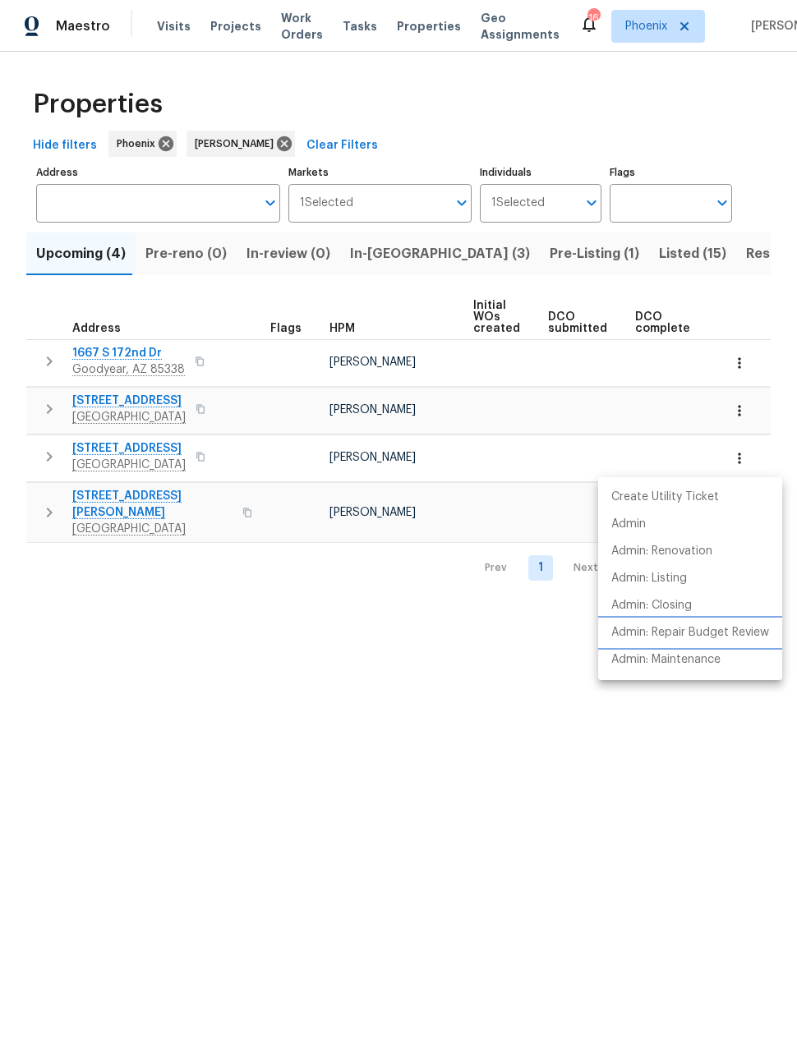
click at [732, 633] on p "Admin: Repair Budget Review" at bounding box center [690, 632] width 158 height 17
